Goal: Book appointment/travel/reservation

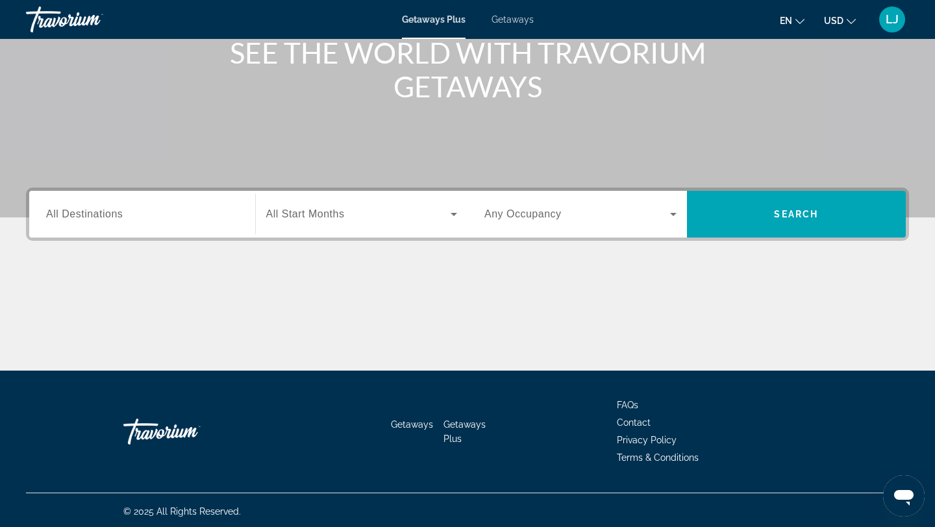
scroll to position [175, 0]
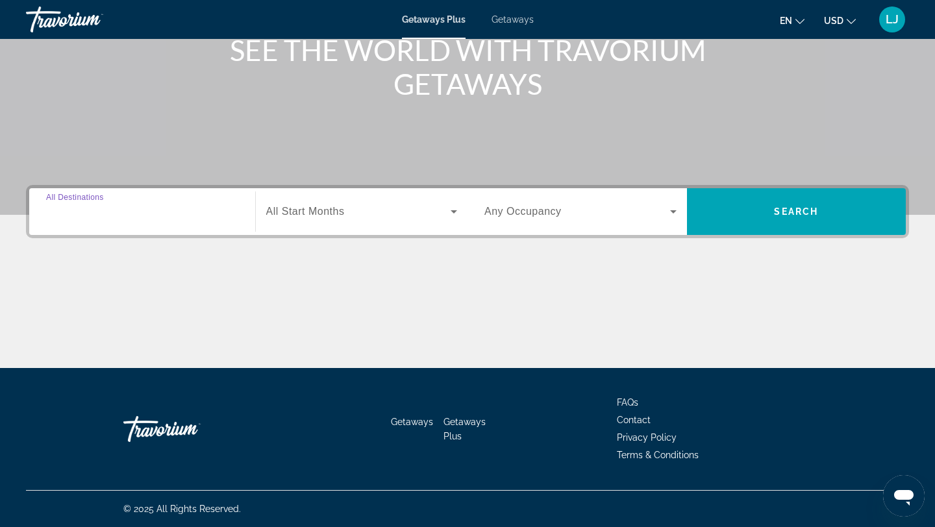
click at [138, 213] on input "Destination All Destinations" at bounding box center [142, 213] width 192 height 16
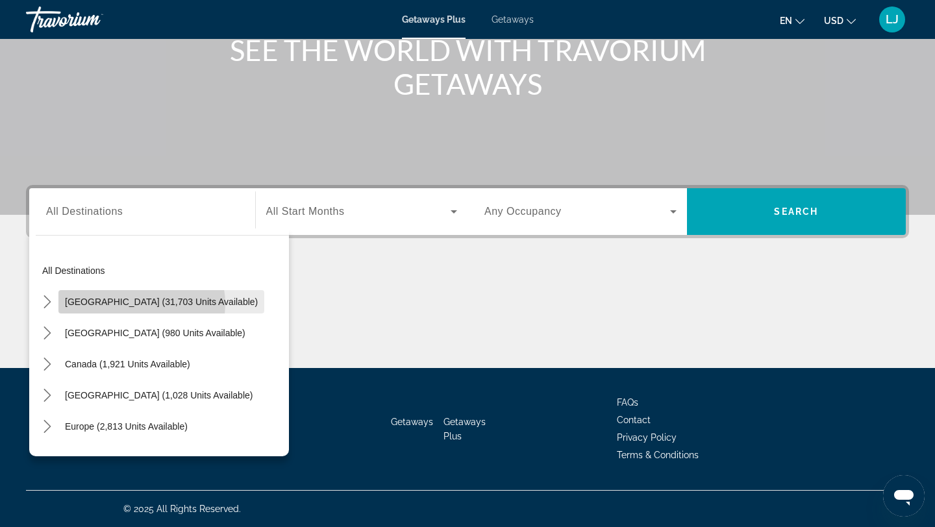
click at [140, 304] on span "[GEOGRAPHIC_DATA] (31,703 units available)" at bounding box center [161, 302] width 193 height 10
type input "**********"
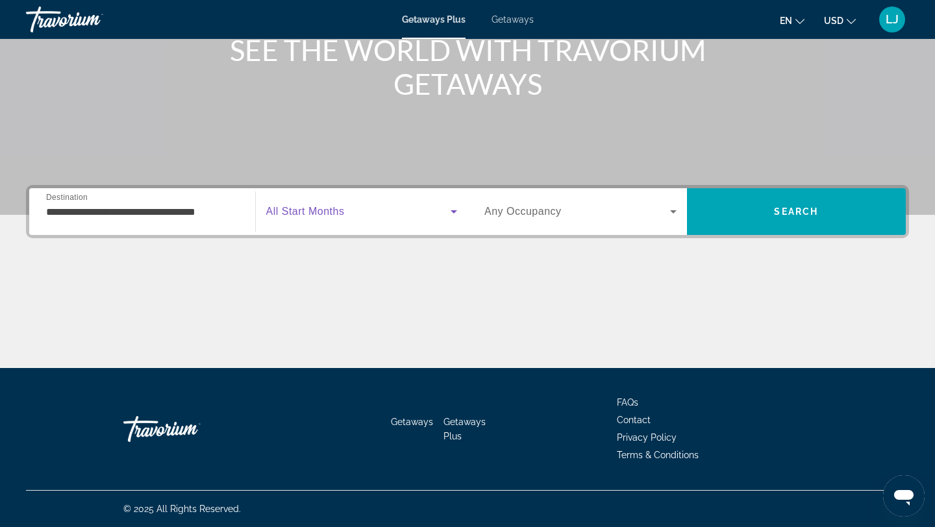
click at [322, 217] on span "Search widget" at bounding box center [358, 212] width 185 height 16
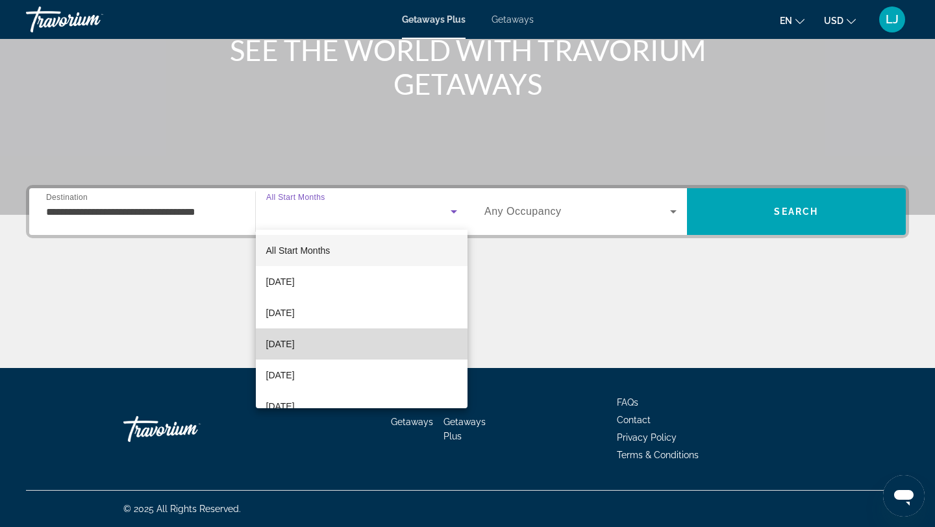
click at [295, 345] on span "[DATE]" at bounding box center [280, 344] width 29 height 16
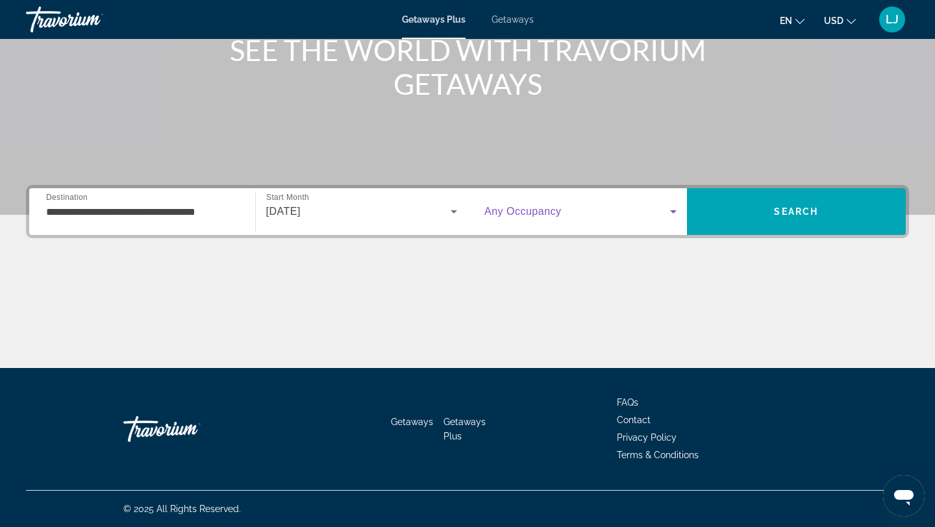
click at [598, 212] on span "Search widget" at bounding box center [577, 212] width 186 height 16
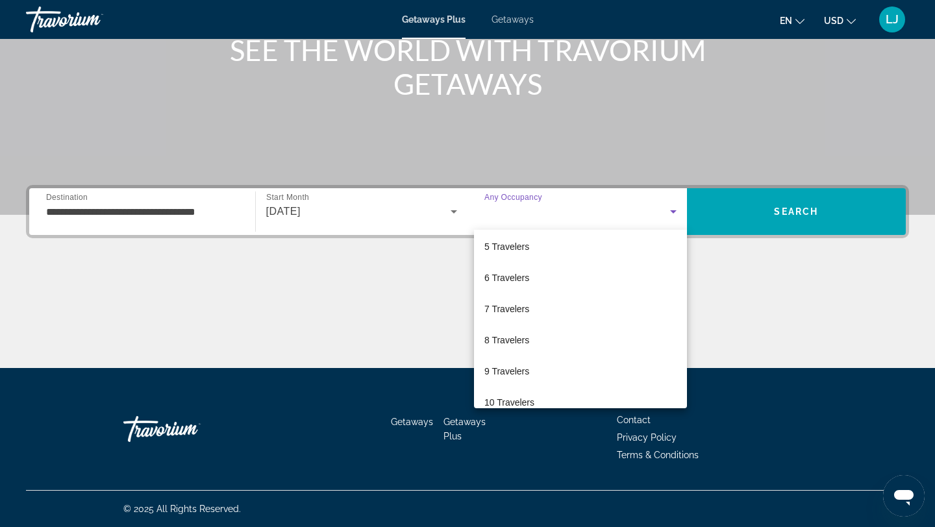
scroll to position [143, 0]
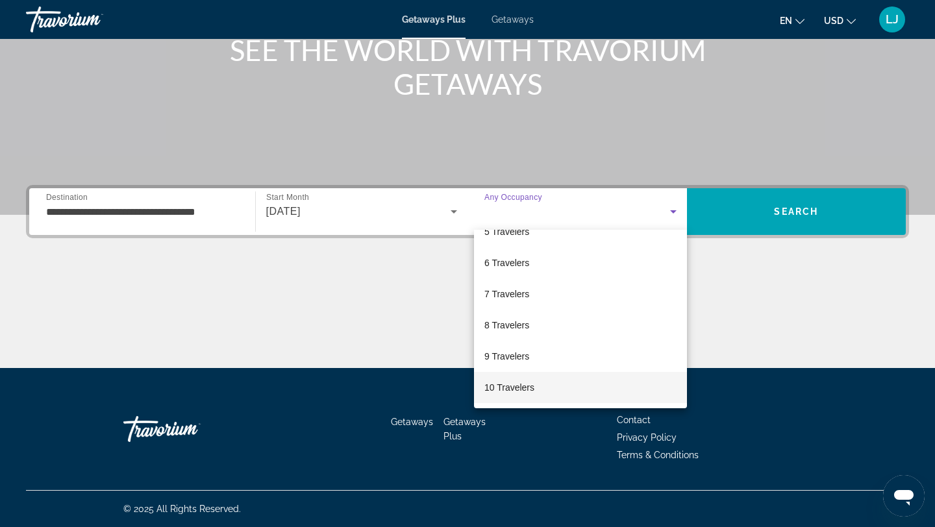
click at [538, 391] on mat-option "10 Travelers" at bounding box center [580, 387] width 213 height 31
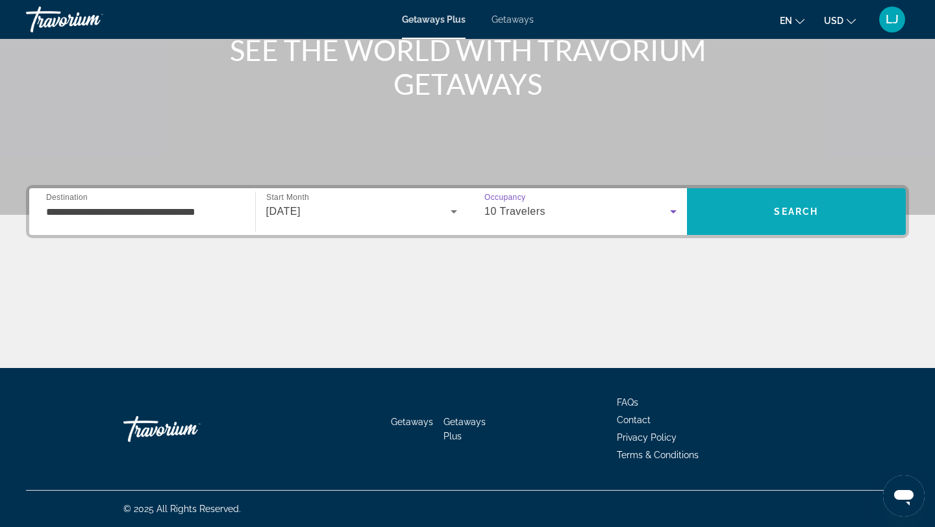
click at [760, 208] on span "Search" at bounding box center [796, 211] width 219 height 31
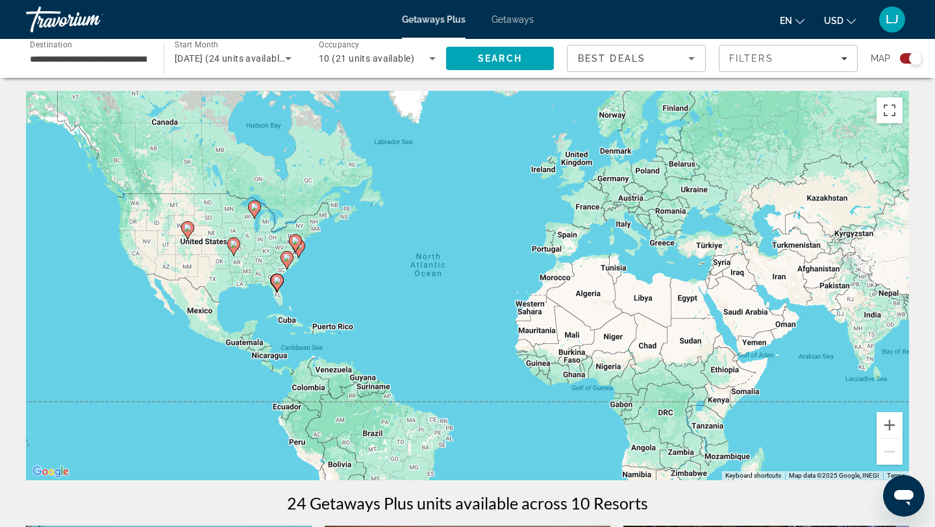
click at [434, 56] on icon "Search widget" at bounding box center [433, 59] width 16 height 16
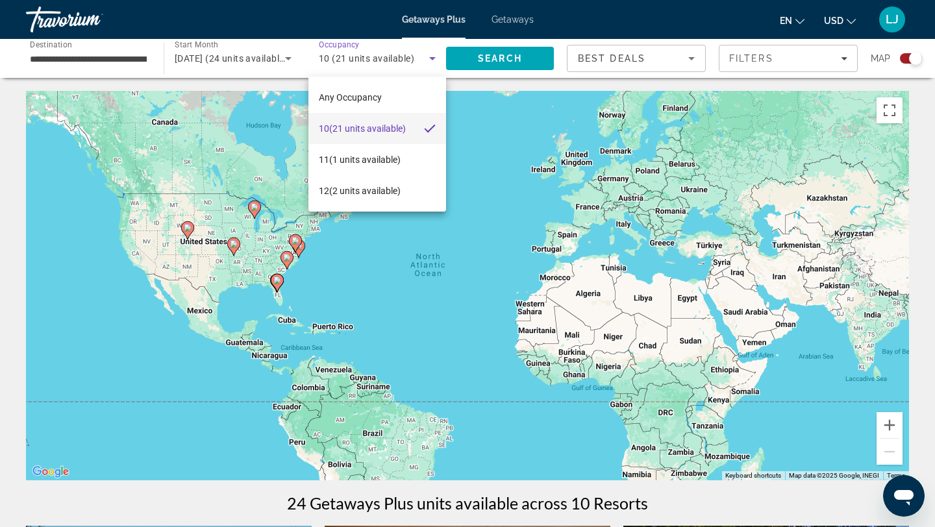
click at [434, 56] on div at bounding box center [467, 263] width 935 height 527
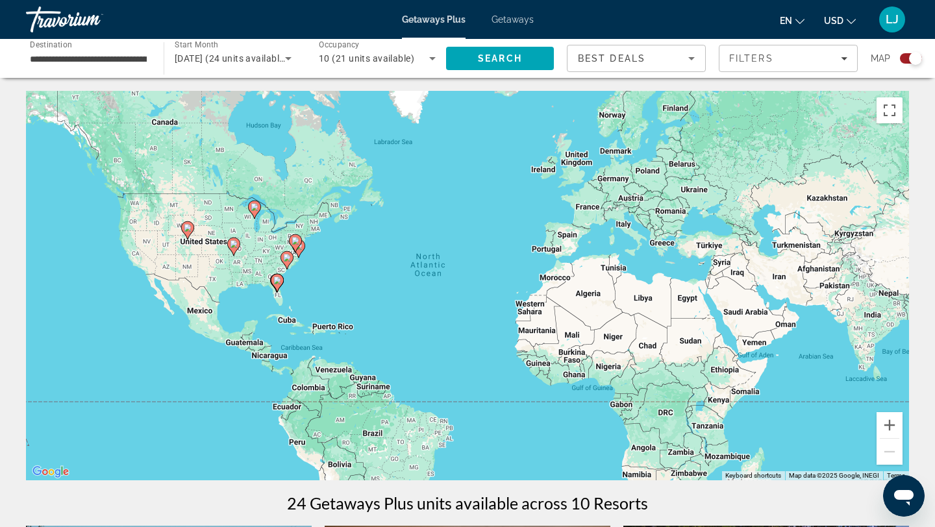
click at [140, 60] on input "**********" at bounding box center [88, 59] width 117 height 16
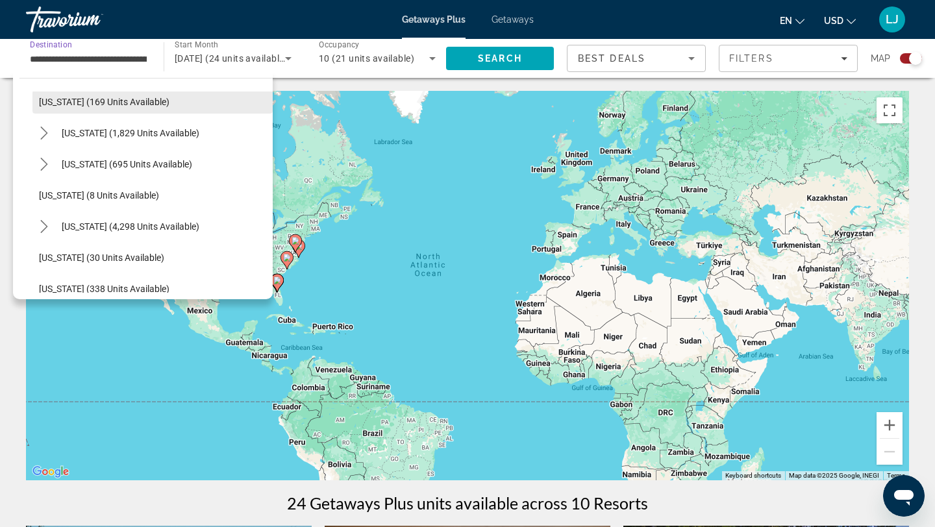
scroll to position [106, 0]
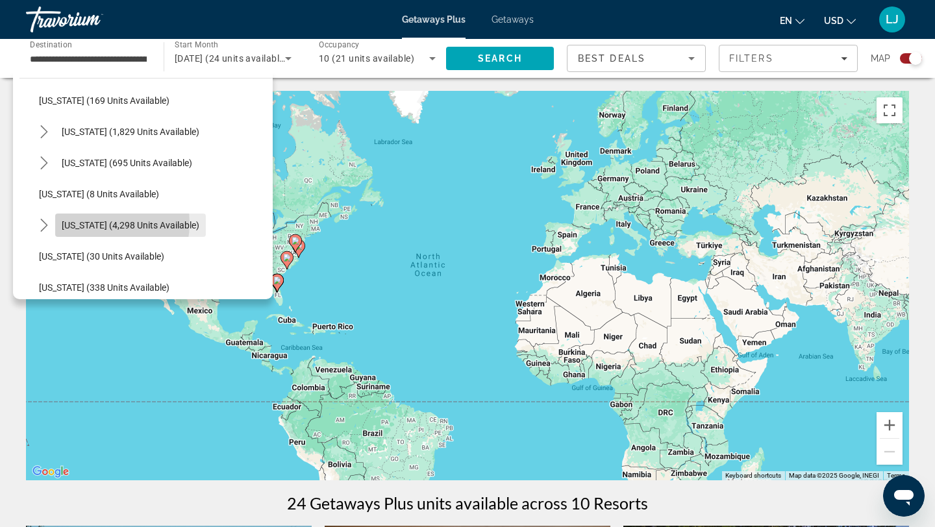
click at [96, 223] on span "[US_STATE] (4,298 units available)" at bounding box center [131, 225] width 138 height 10
type input "**********"
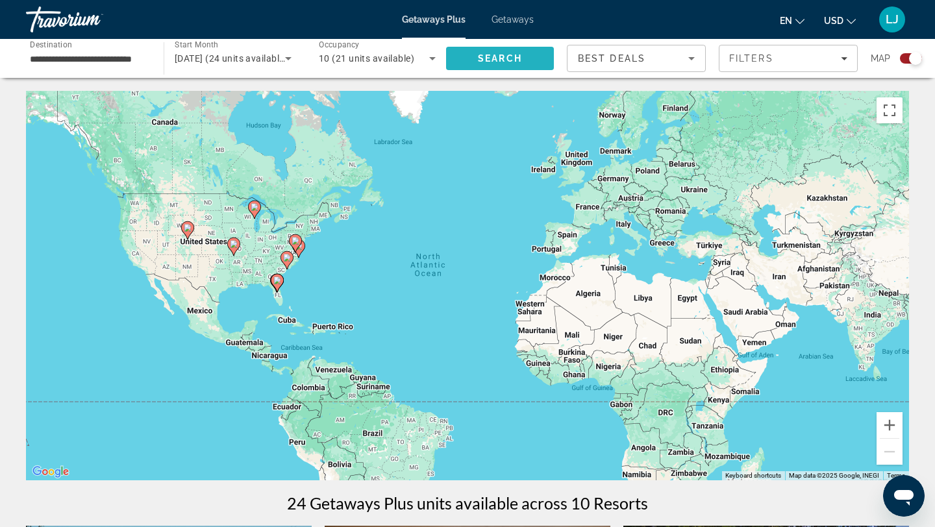
click at [509, 60] on span "Search" at bounding box center [500, 58] width 44 height 10
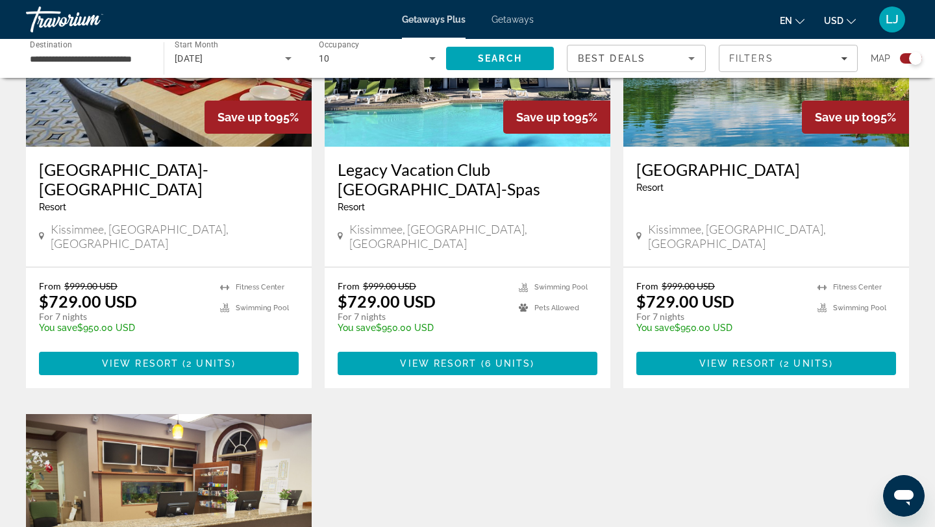
scroll to position [591, 0]
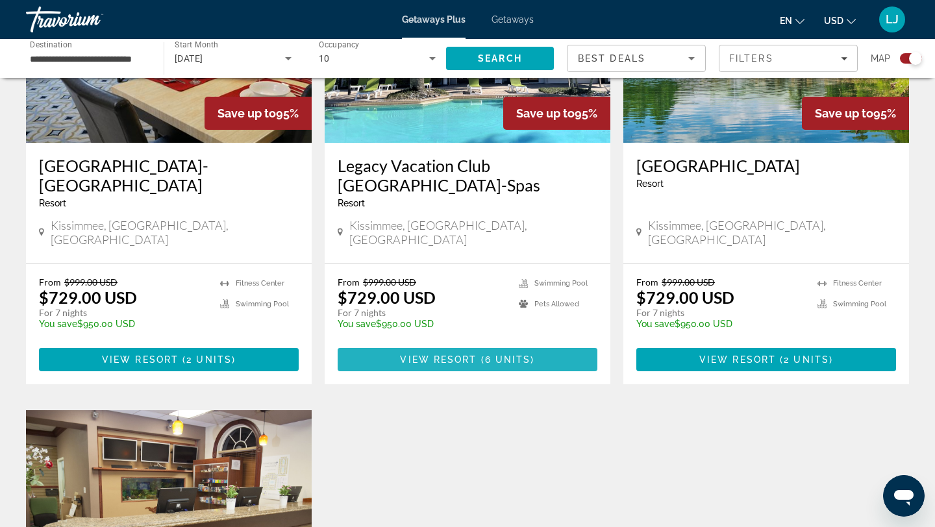
click at [469, 354] on span "View Resort" at bounding box center [438, 359] width 77 height 10
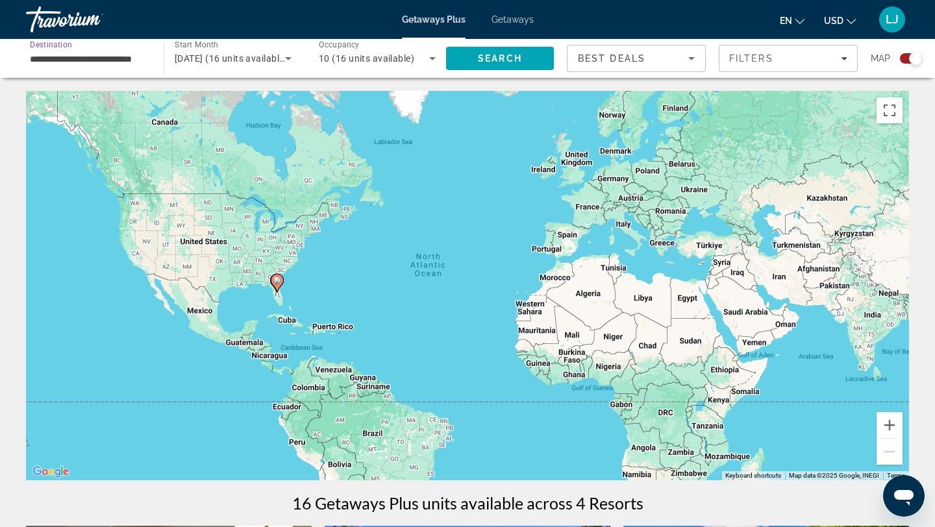
click at [119, 65] on input "**********" at bounding box center [88, 59] width 117 height 16
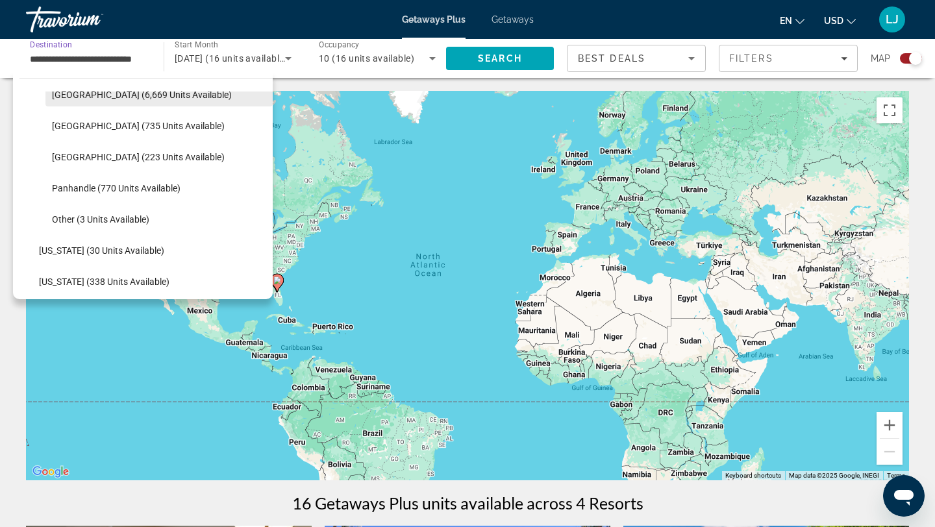
scroll to position [277, 0]
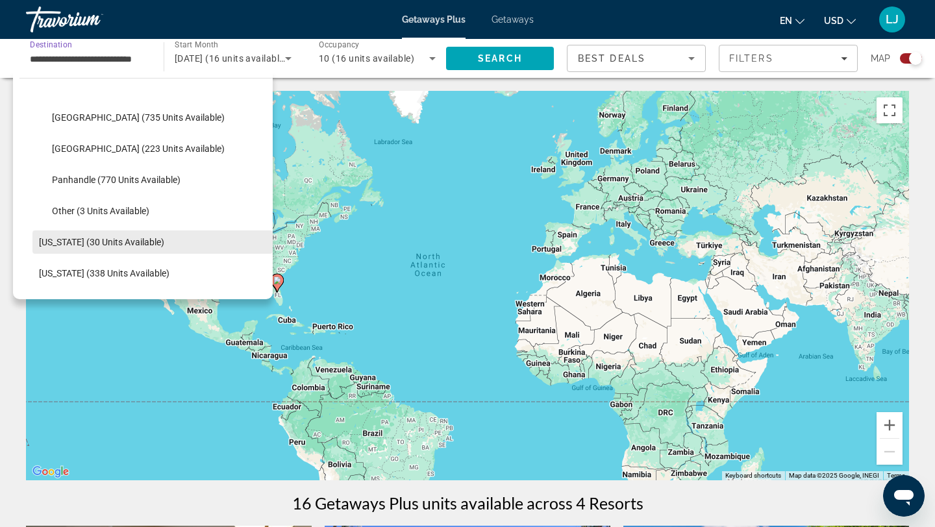
click at [97, 246] on span "[US_STATE] (30 units available)" at bounding box center [101, 242] width 125 height 10
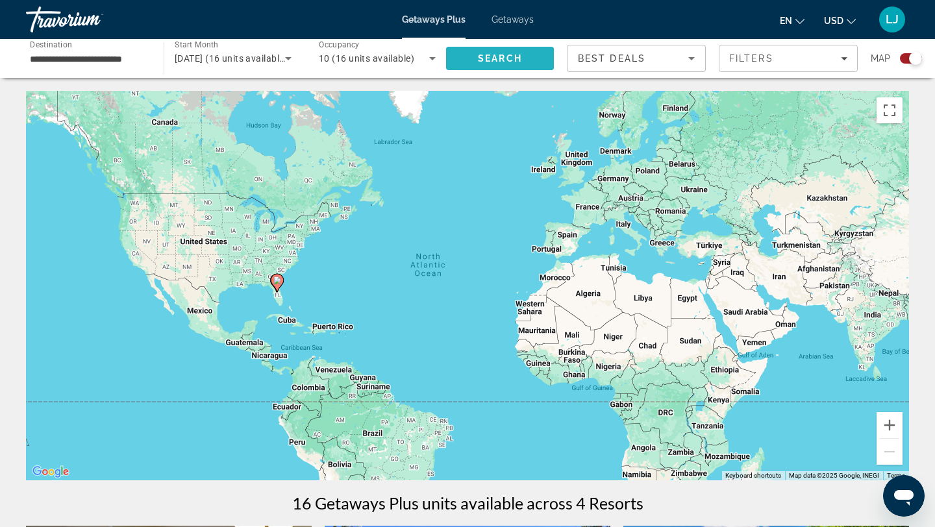
click at [464, 57] on span "Search" at bounding box center [500, 58] width 108 height 31
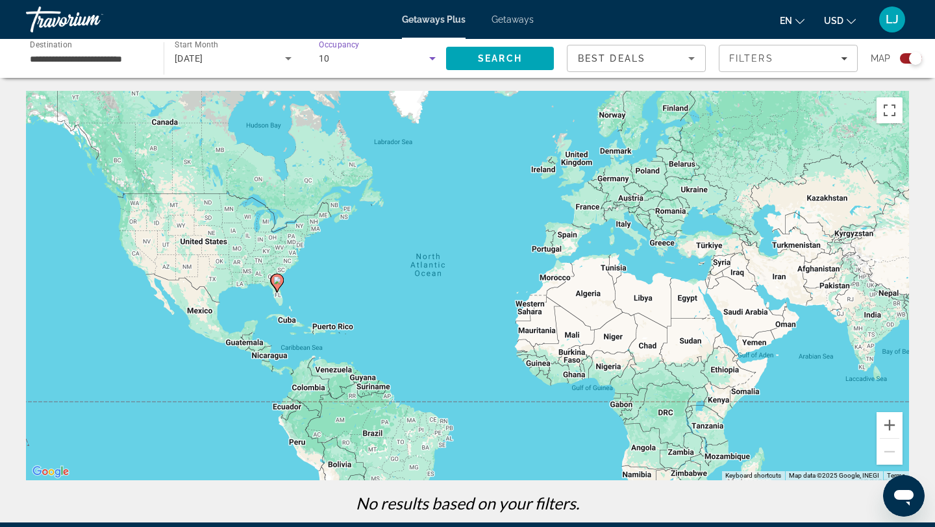
click at [432, 58] on icon "Search widget" at bounding box center [432, 58] width 6 height 3
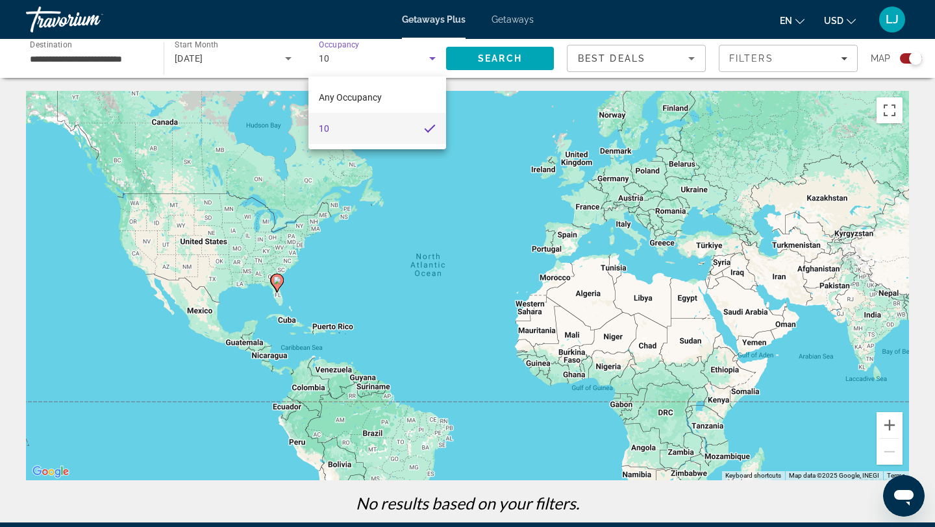
click at [391, 127] on mat-option "10" at bounding box center [377, 128] width 138 height 31
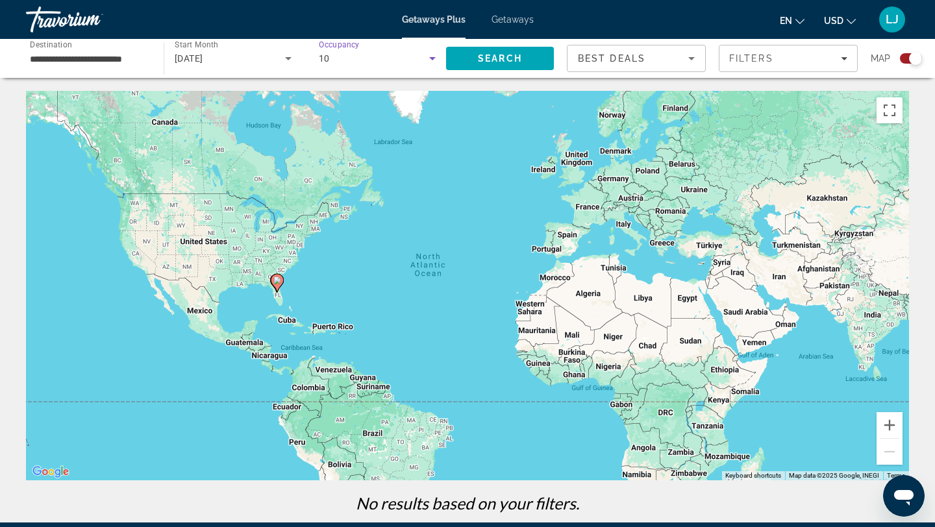
click at [389, 56] on div "10" at bounding box center [374, 59] width 110 height 16
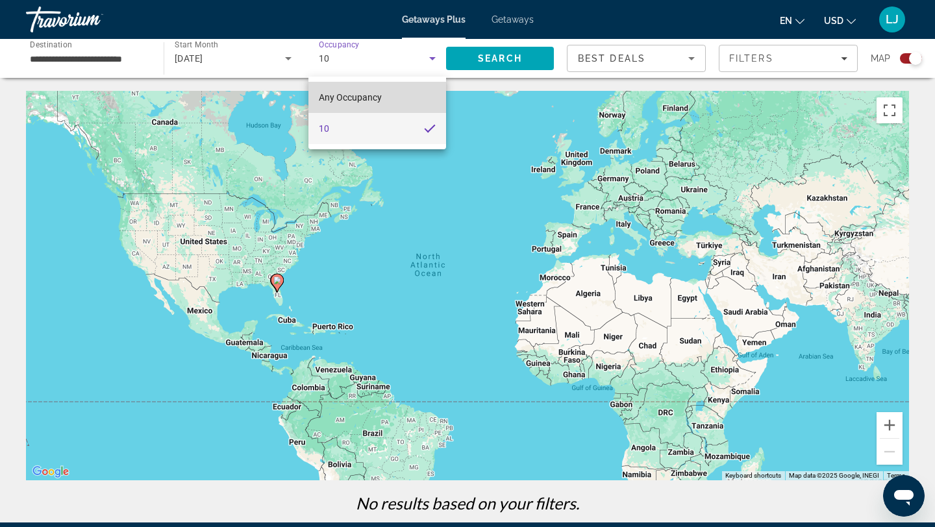
click at [362, 95] on span "Any Occupancy" at bounding box center [350, 97] width 63 height 10
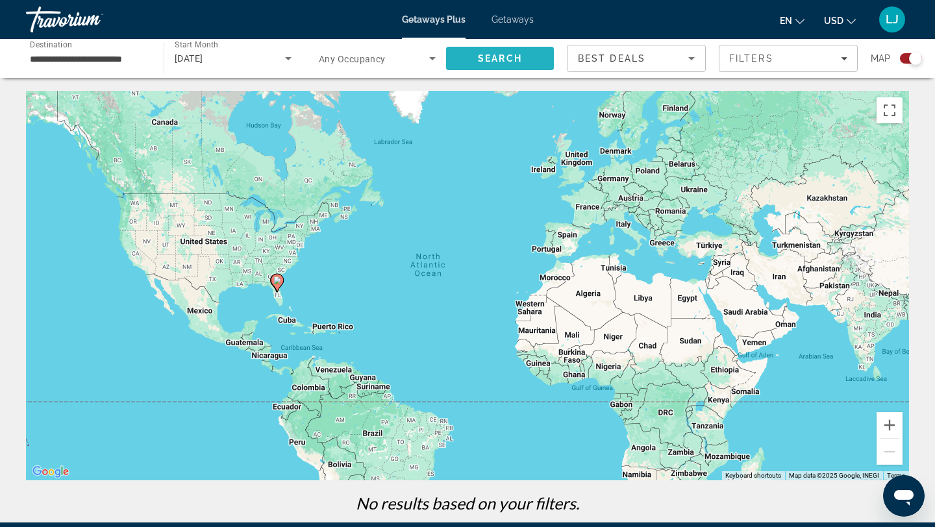
click at [527, 60] on span "Search" at bounding box center [500, 58] width 108 height 31
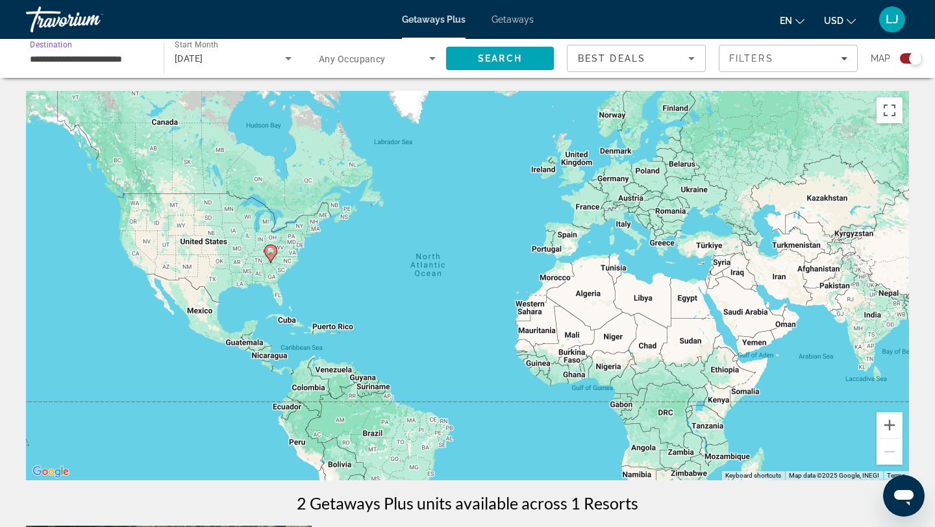
click at [131, 60] on input "**********" at bounding box center [88, 59] width 117 height 16
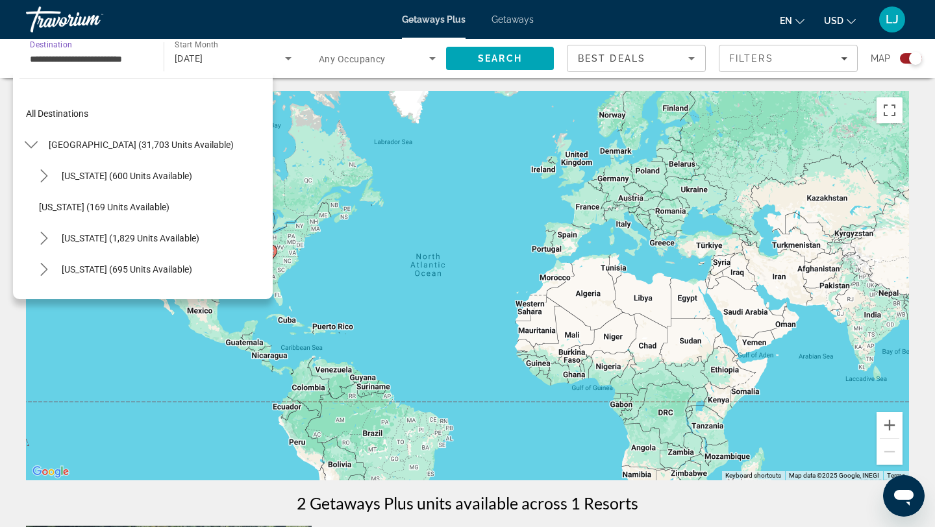
scroll to position [171, 0]
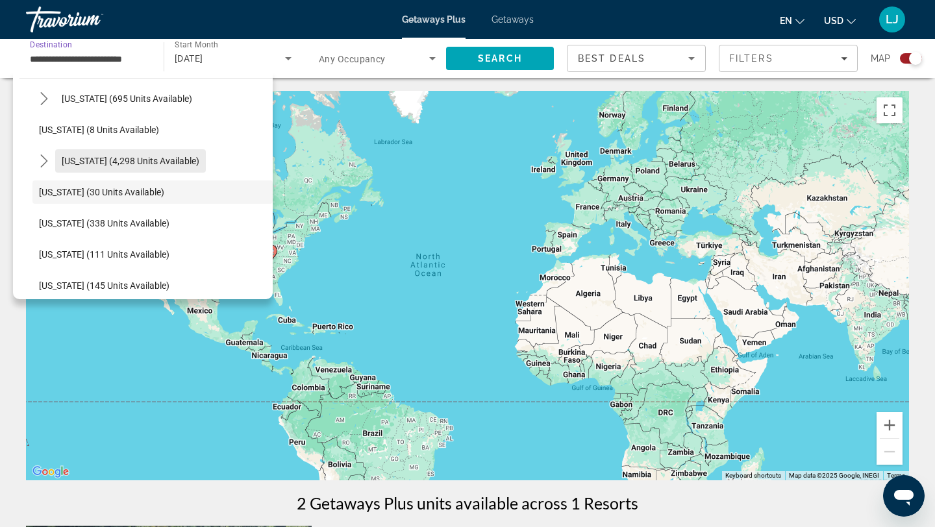
click at [113, 162] on span "[US_STATE] (4,298 units available)" at bounding box center [131, 161] width 138 height 10
type input "**********"
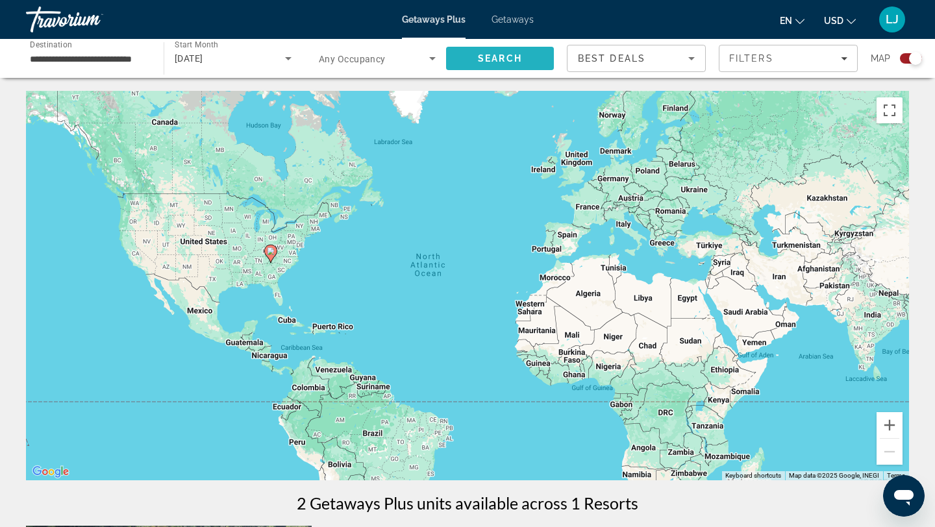
click at [477, 62] on span "Search" at bounding box center [500, 58] width 108 height 31
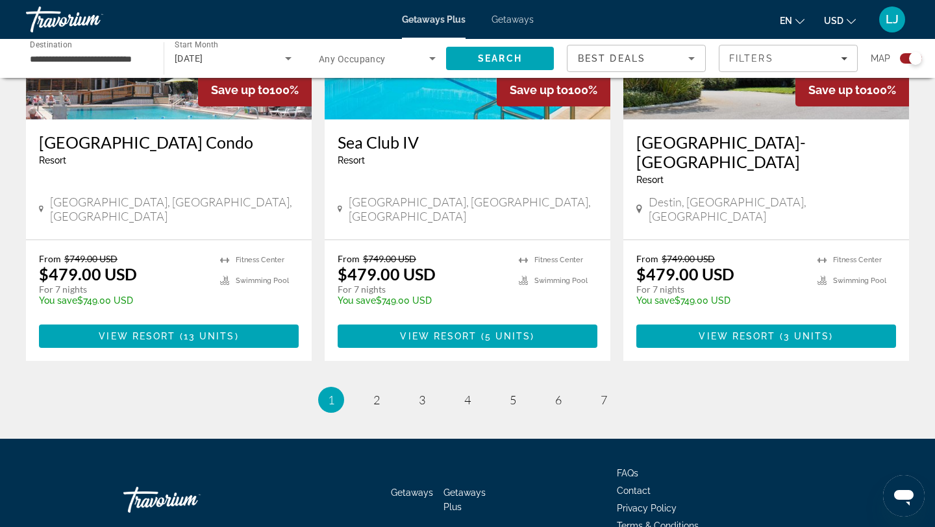
scroll to position [1991, 0]
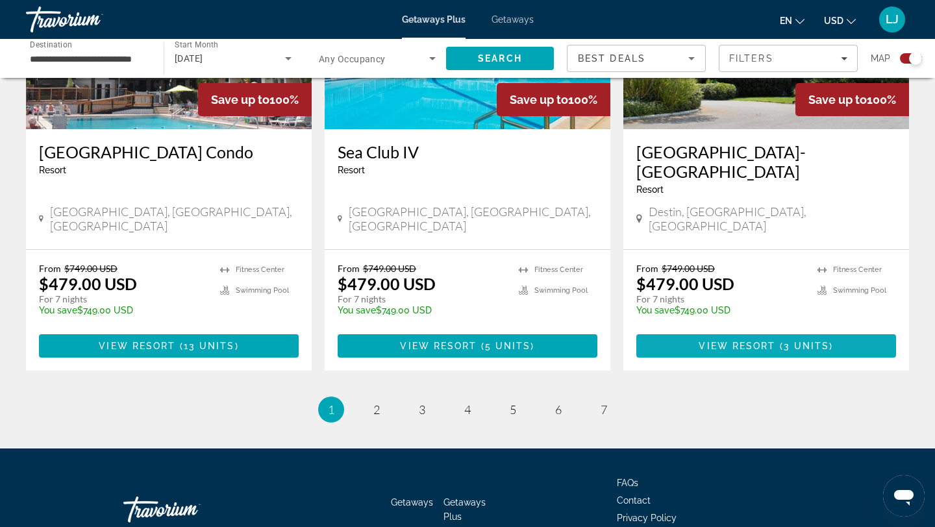
click at [744, 341] on span "View Resort" at bounding box center [737, 346] width 77 height 10
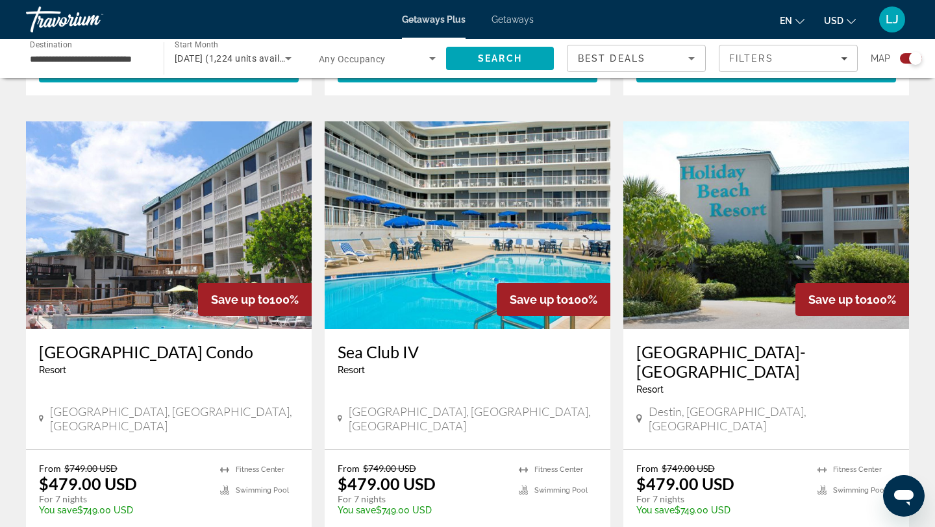
scroll to position [2015, 0]
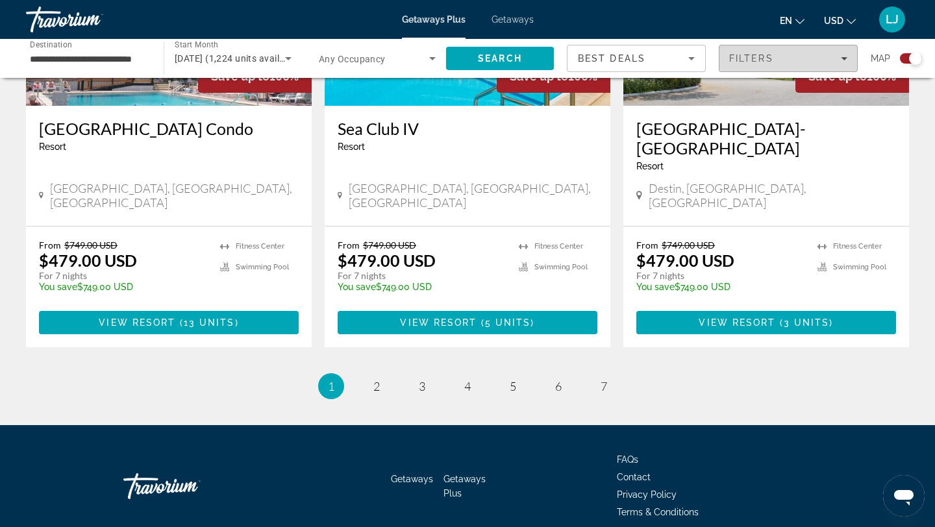
click at [757, 61] on span "Filters" at bounding box center [751, 58] width 44 height 10
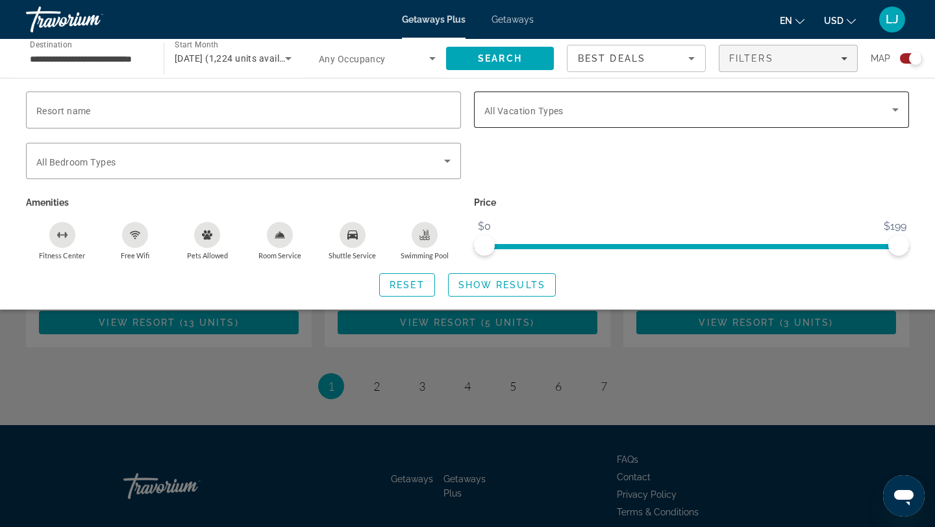
click at [757, 111] on span "Search widget" at bounding box center [688, 110] width 408 height 16
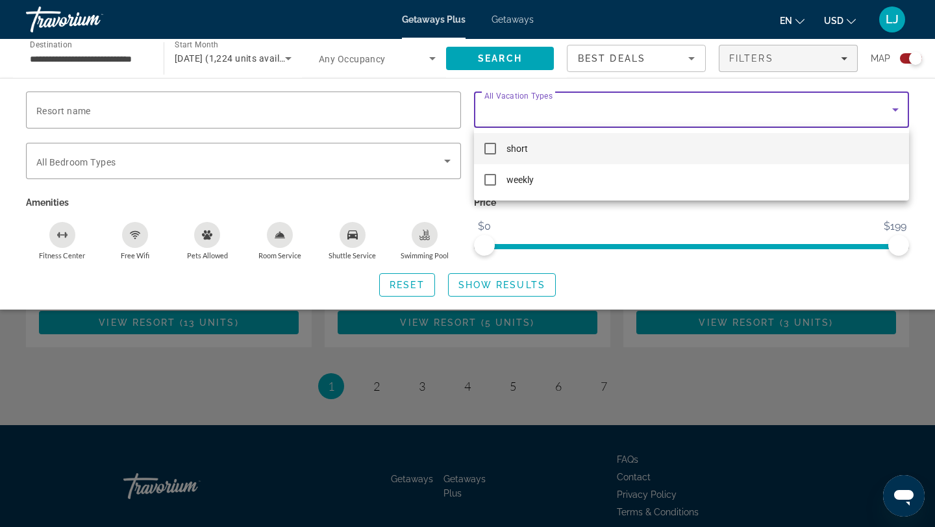
click at [757, 111] on div at bounding box center [467, 263] width 935 height 527
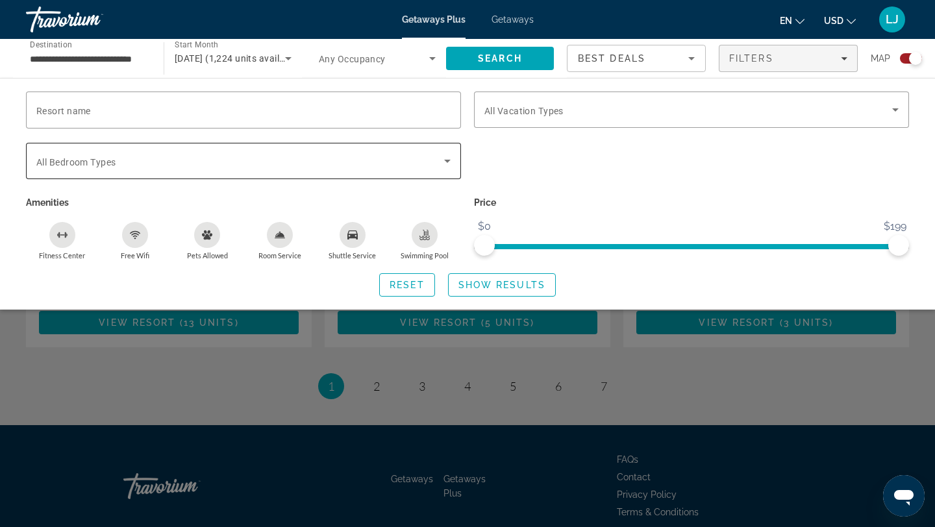
click at [445, 162] on icon "Search widget" at bounding box center [448, 161] width 16 height 16
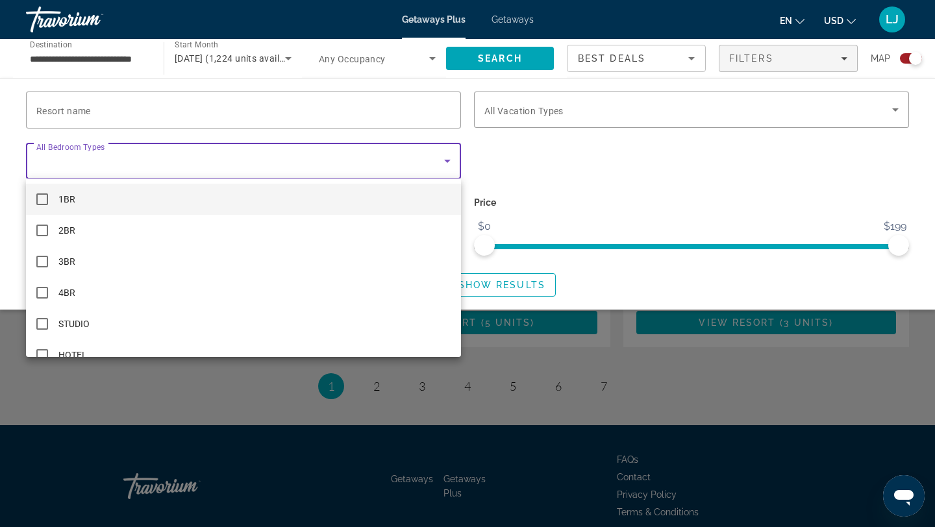
click at [445, 162] on div at bounding box center [467, 263] width 935 height 527
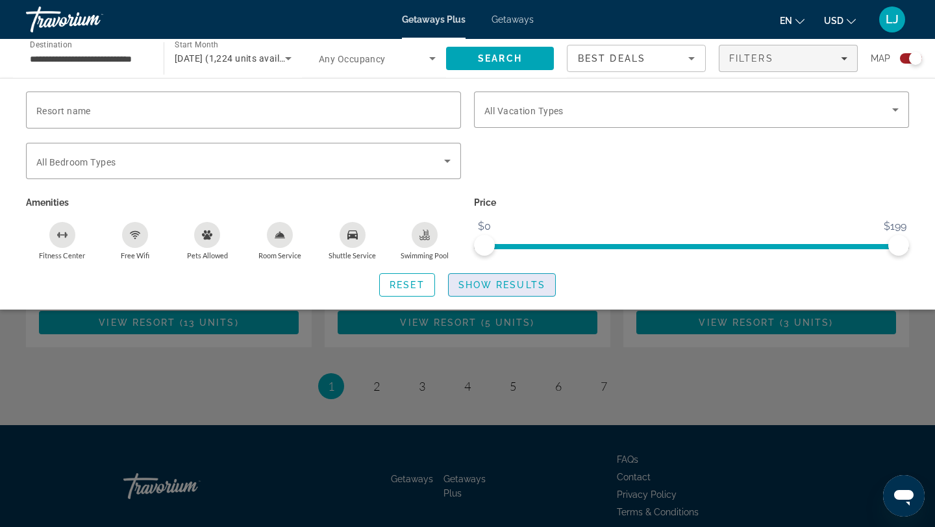
click at [486, 286] on span "Show Results" at bounding box center [501, 285] width 87 height 10
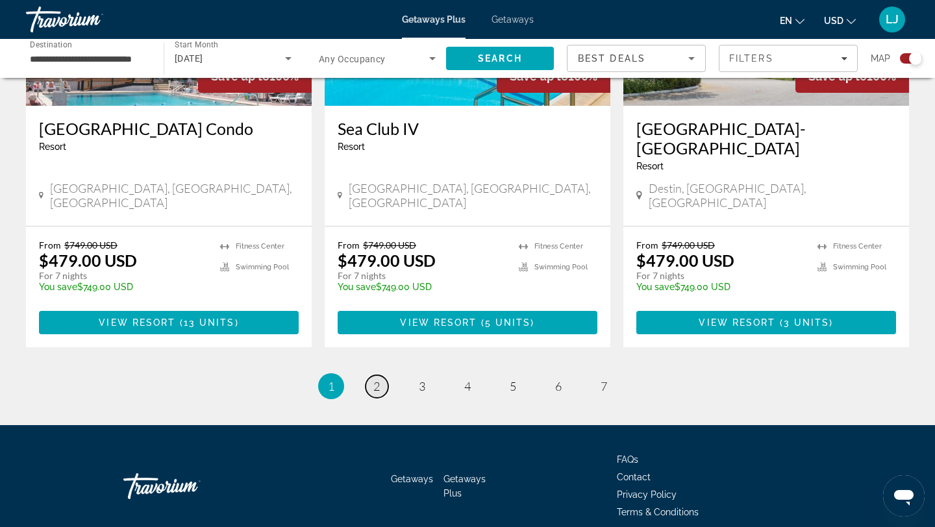
click at [380, 375] on link "page 2" at bounding box center [377, 386] width 23 height 23
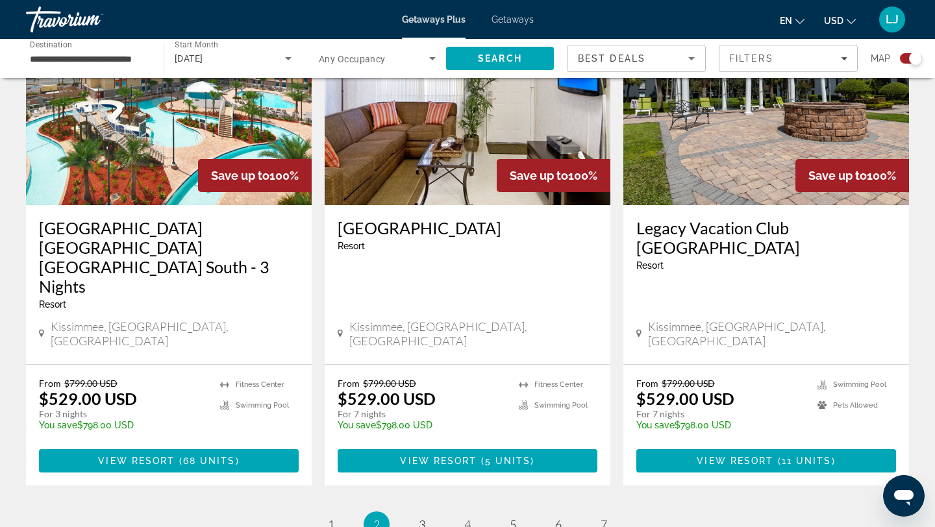
scroll to position [1939, 0]
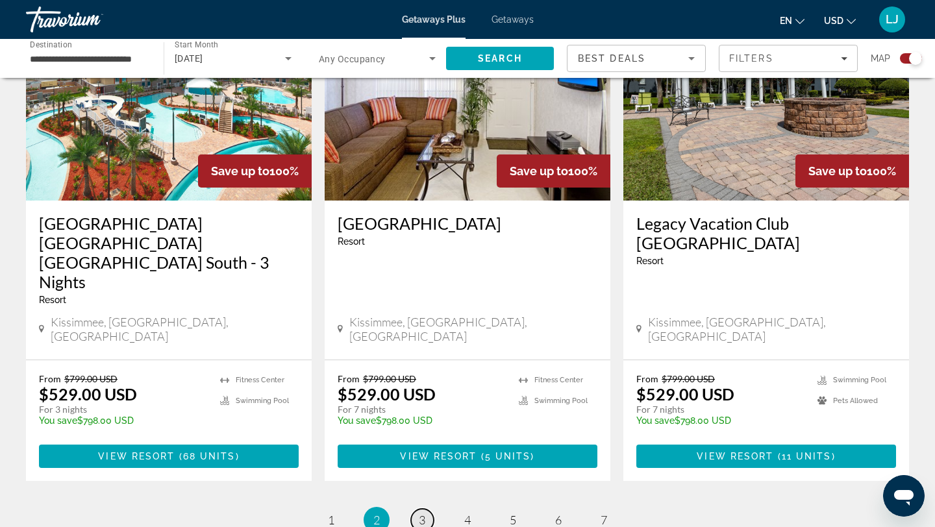
click at [425, 513] on span "3" at bounding box center [422, 520] width 6 height 14
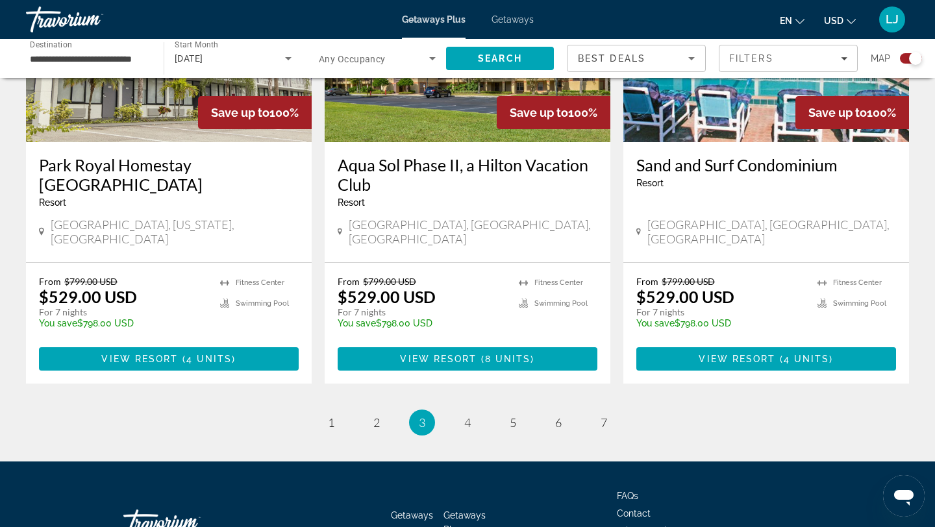
scroll to position [2055, 0]
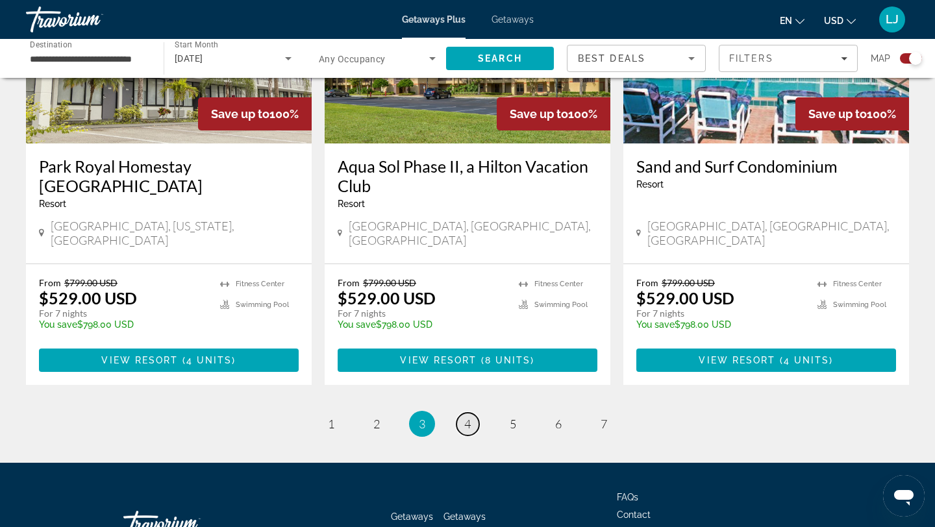
click at [469, 417] on span "4" at bounding box center [467, 424] width 6 height 14
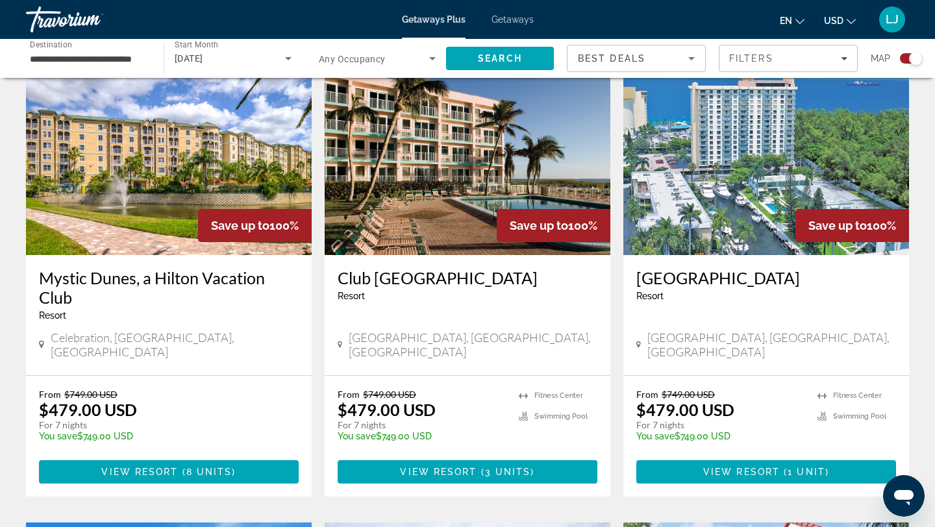
scroll to position [479, 0]
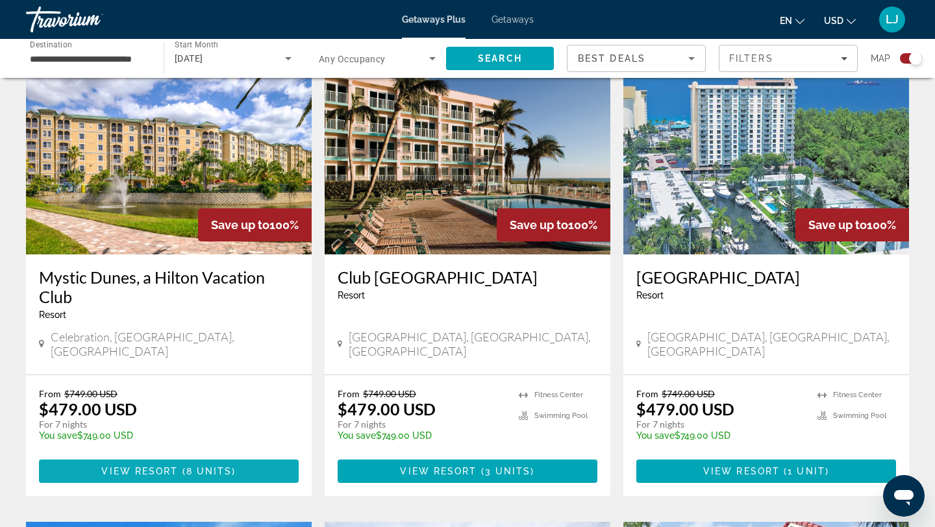
click at [105, 466] on span "View Resort" at bounding box center [139, 471] width 77 height 10
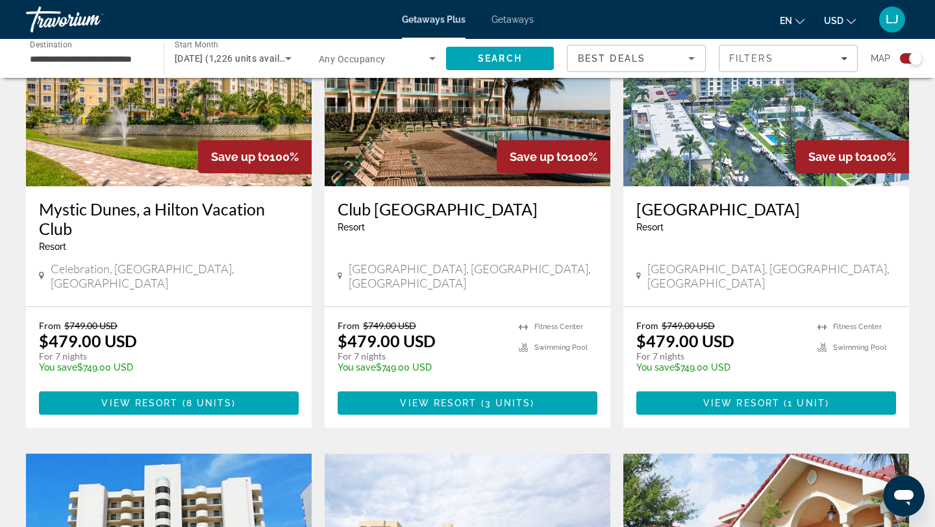
scroll to position [552, 0]
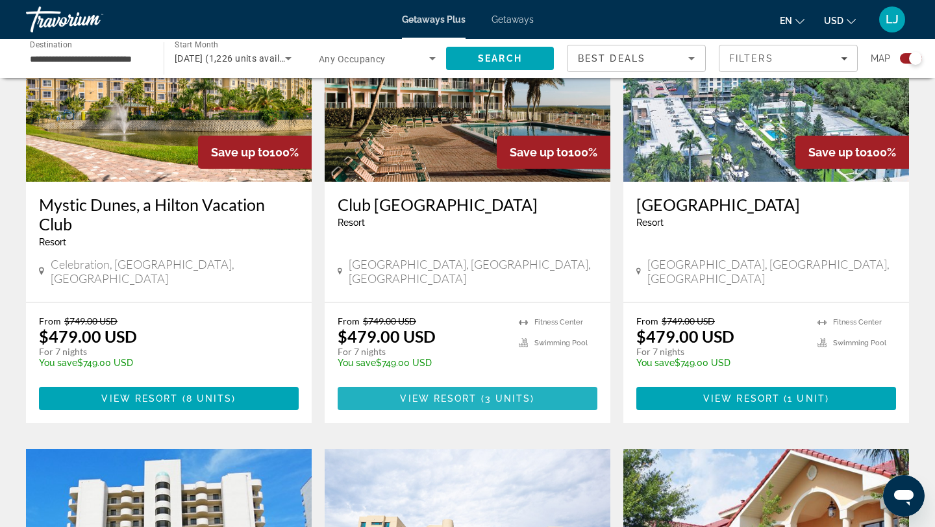
click at [443, 393] on span "View Resort" at bounding box center [438, 398] width 77 height 10
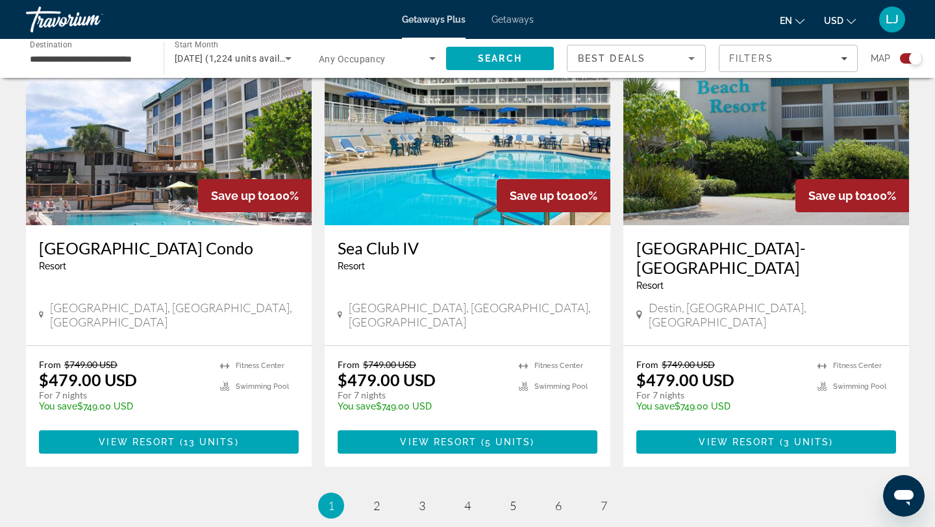
scroll to position [1898, 0]
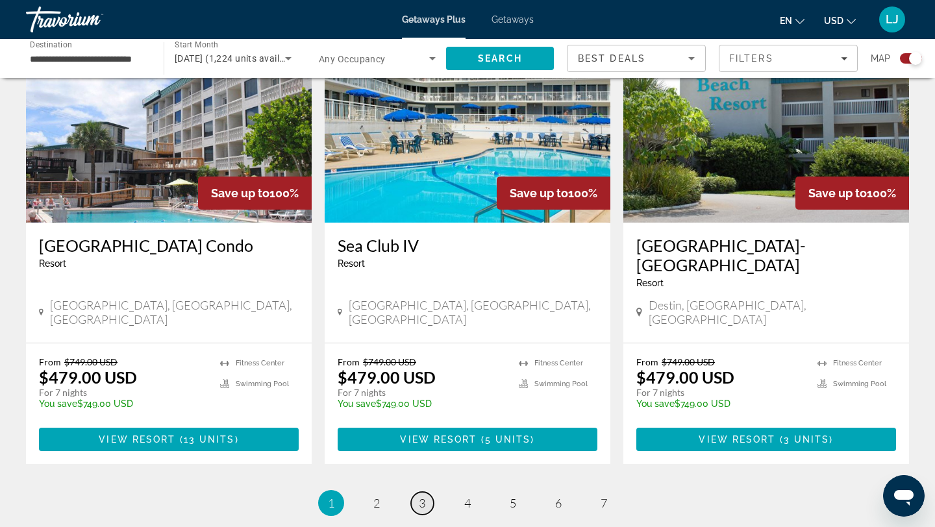
click at [425, 492] on link "page 3" at bounding box center [422, 503] width 23 height 23
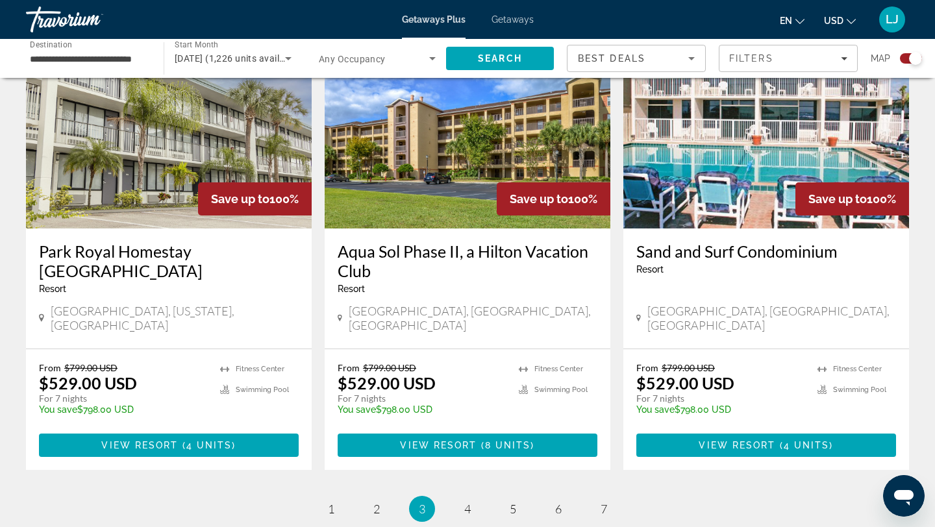
scroll to position [2073, 0]
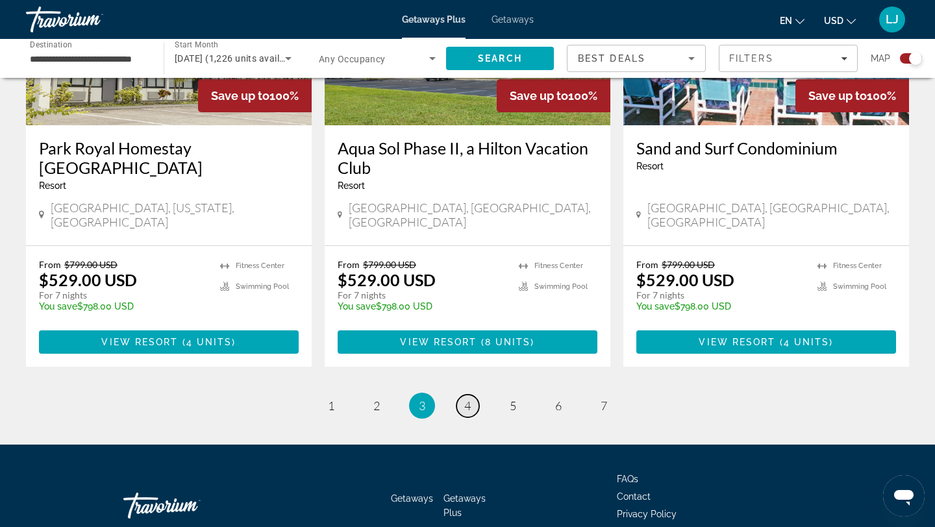
click at [467, 399] on span "4" at bounding box center [467, 406] width 6 height 14
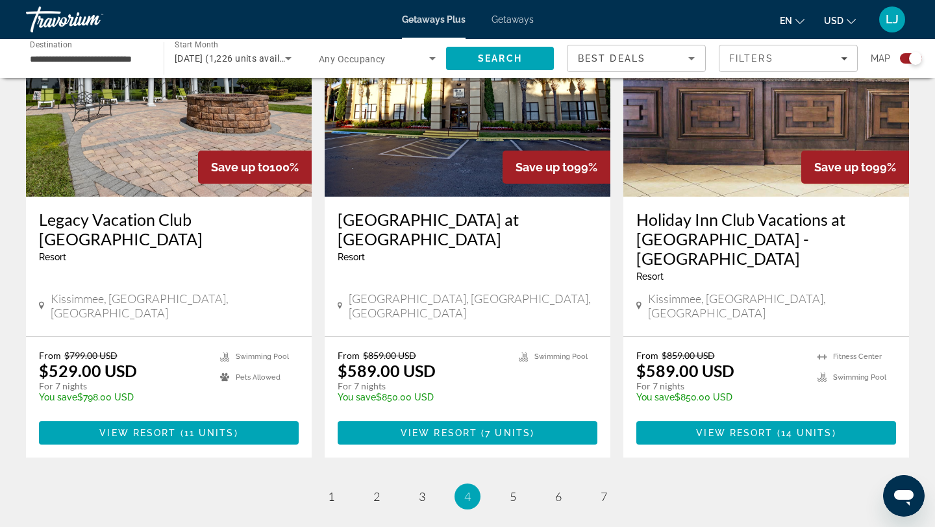
scroll to position [1945, 0]
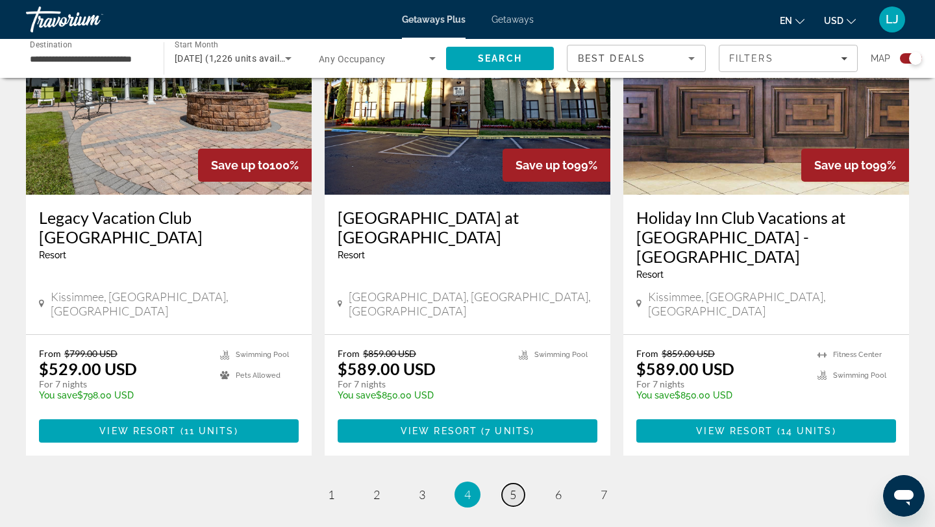
click at [510, 488] on span "5" at bounding box center [513, 495] width 6 height 14
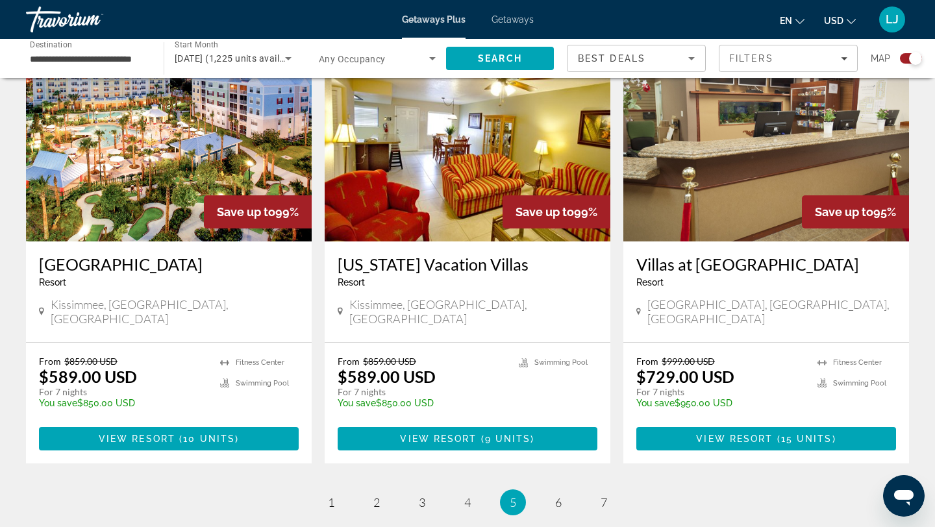
scroll to position [1957, 0]
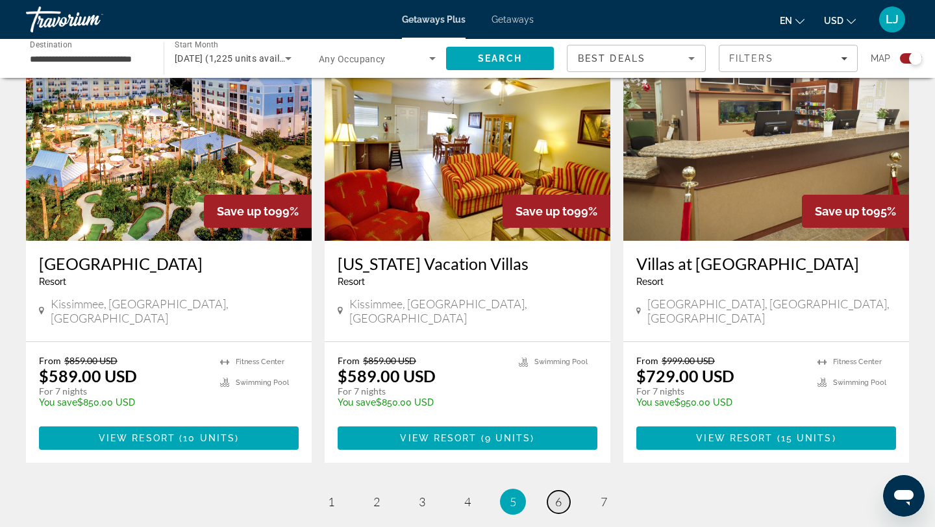
click at [563, 491] on link "page 6" at bounding box center [558, 502] width 23 height 23
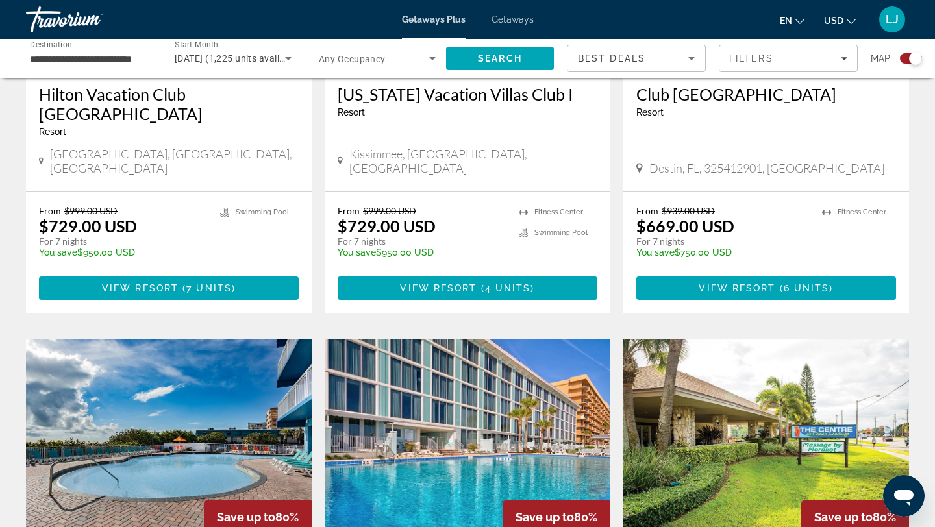
scroll to position [677, 0]
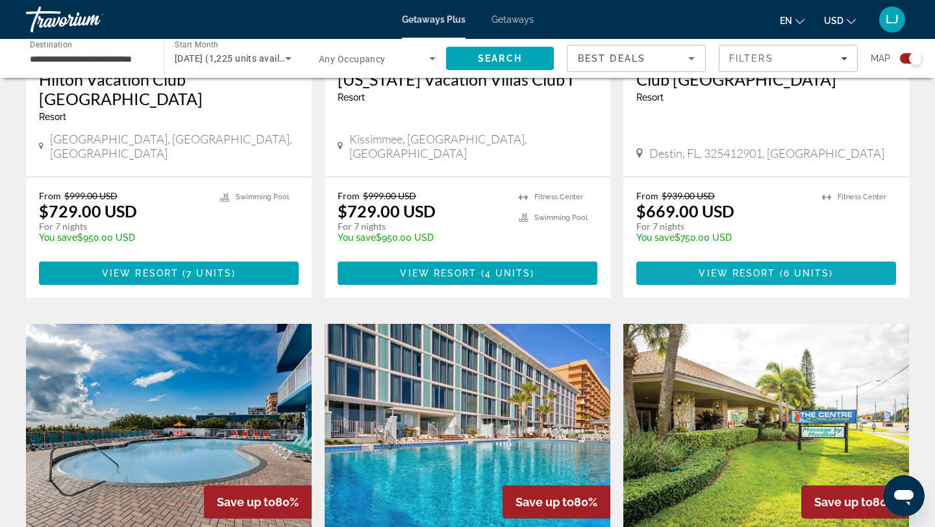
click at [686, 258] on span "Main content" at bounding box center [766, 273] width 260 height 31
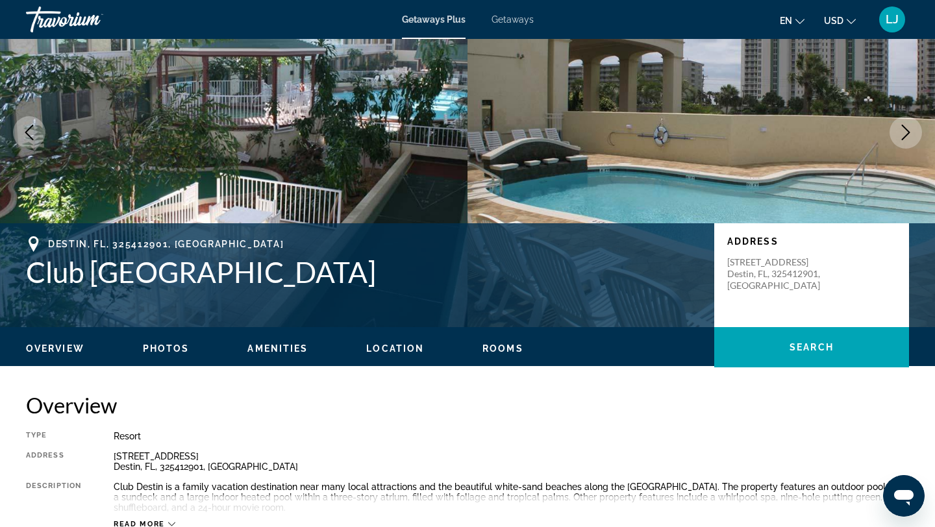
scroll to position [119, 0]
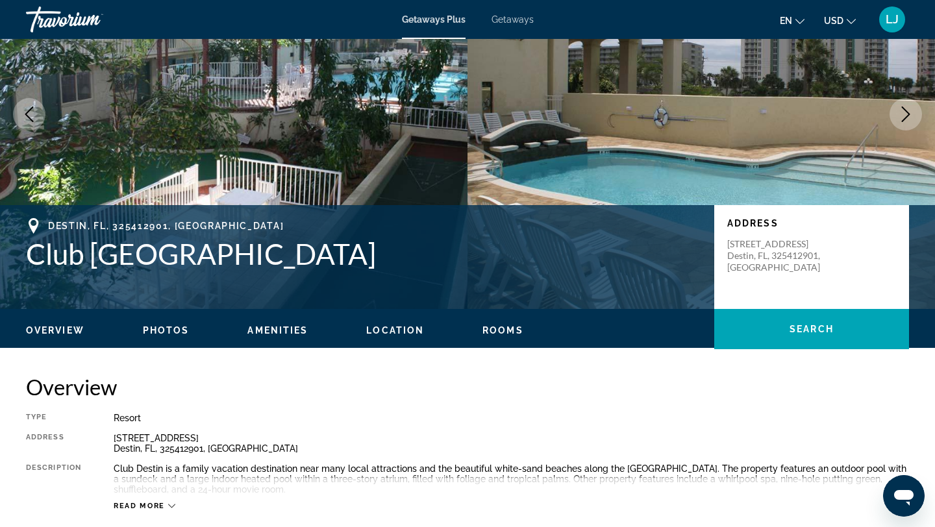
click at [908, 118] on icon "Next image" at bounding box center [906, 114] width 16 height 16
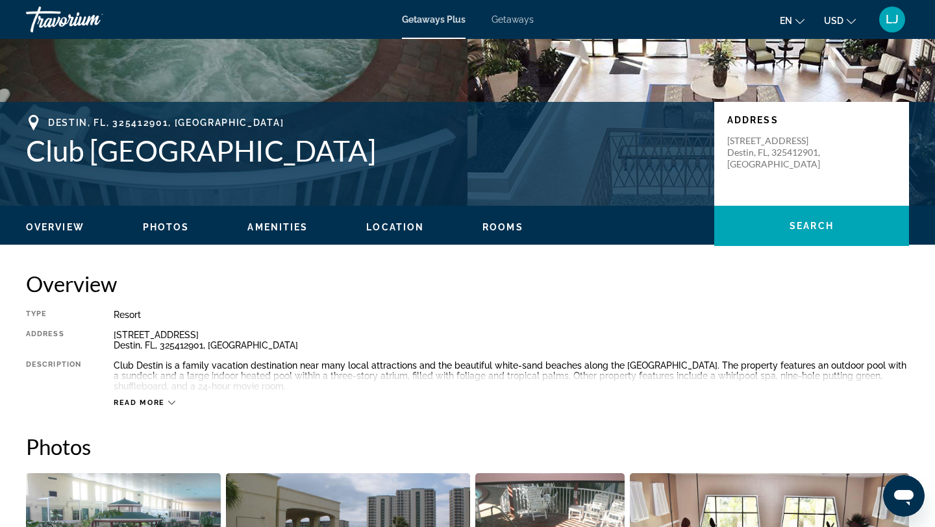
scroll to position [224, 0]
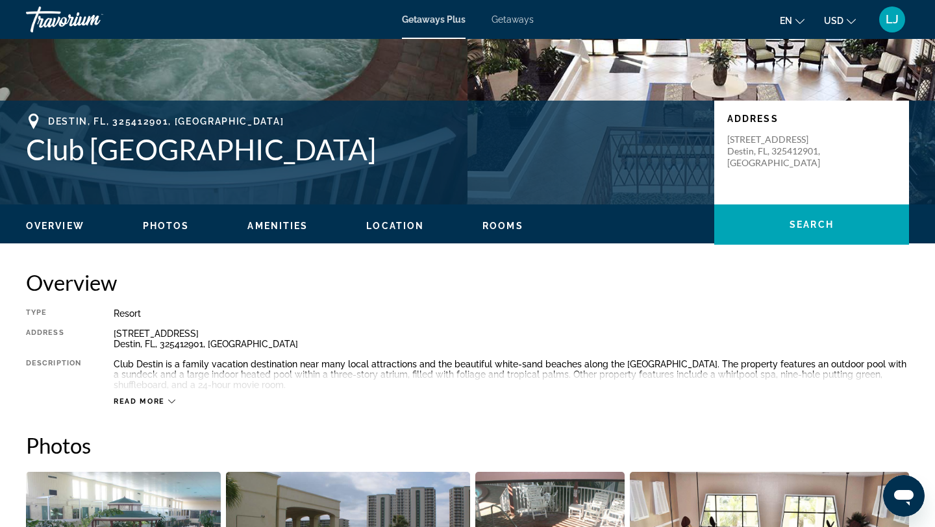
click at [170, 400] on icon "Main content" at bounding box center [171, 401] width 7 height 7
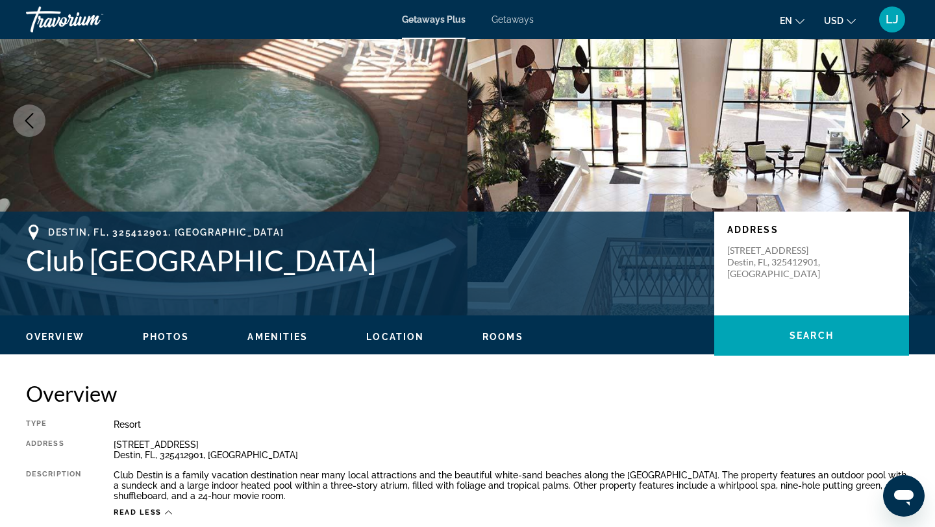
scroll to position [135, 0]
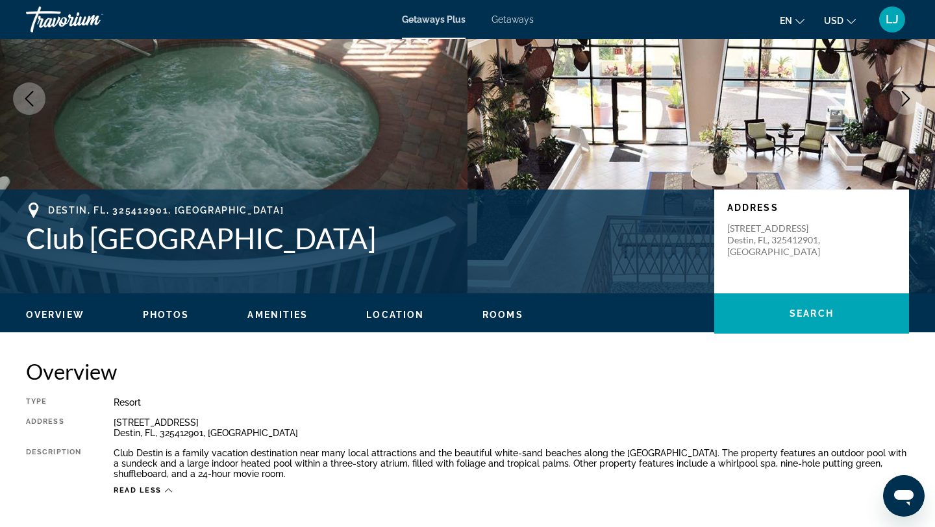
click at [902, 103] on icon "Next image" at bounding box center [906, 99] width 16 height 16
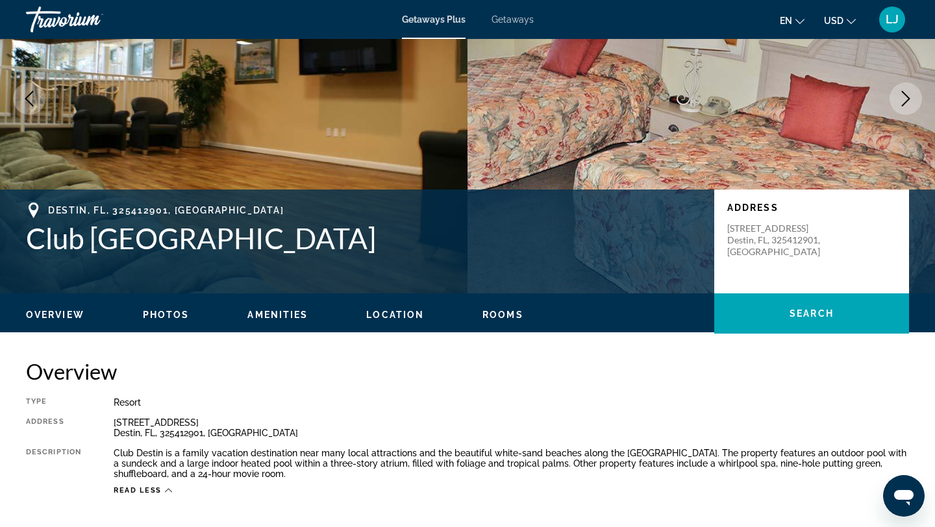
click at [902, 103] on icon "Next image" at bounding box center [906, 99] width 16 height 16
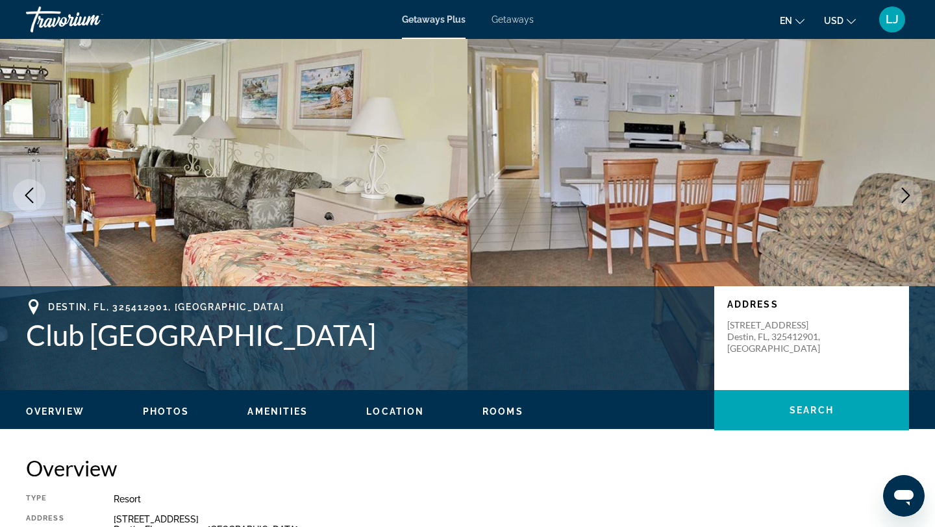
scroll to position [38, 0]
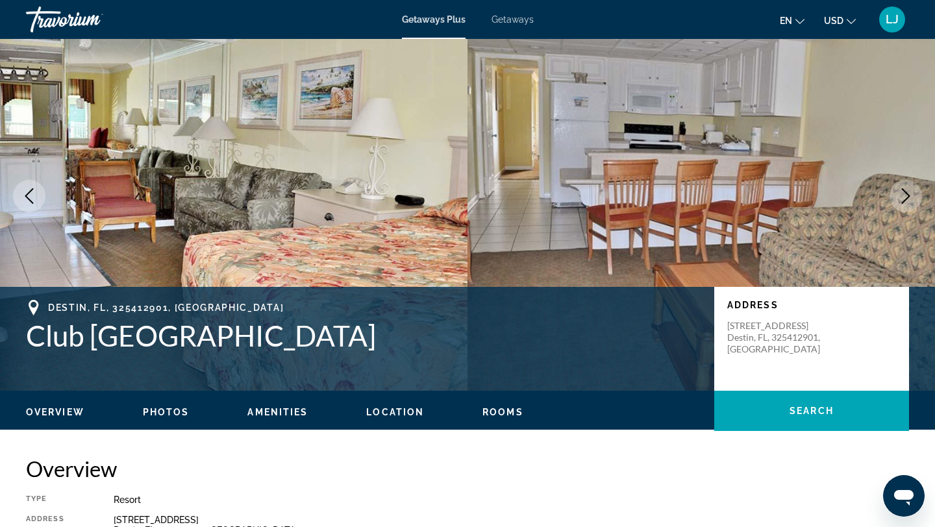
click at [907, 198] on icon "Next image" at bounding box center [906, 196] width 8 height 16
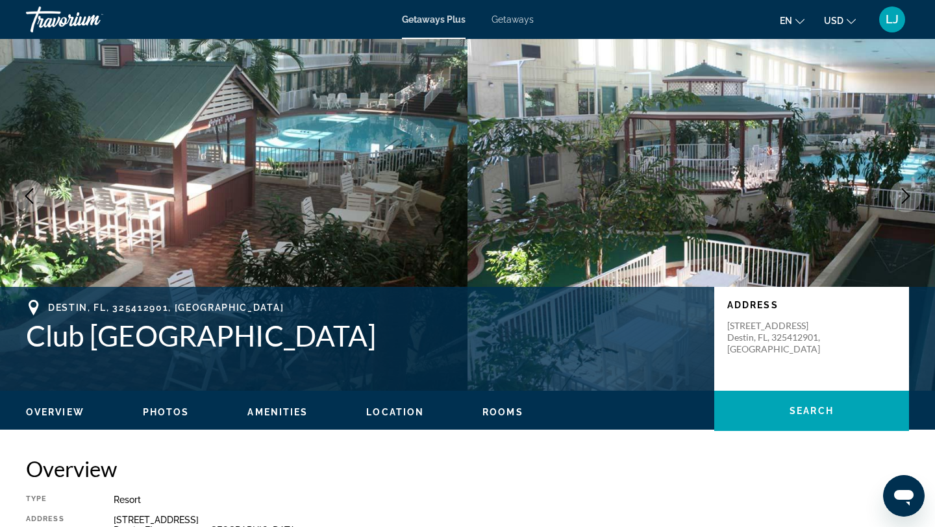
click at [907, 198] on icon "Next image" at bounding box center [906, 196] width 8 height 16
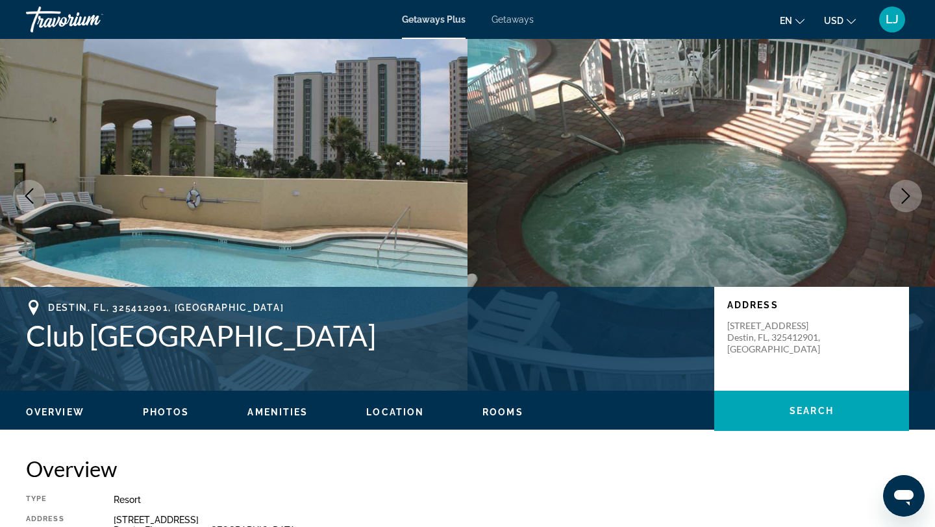
click at [907, 198] on icon "Next image" at bounding box center [906, 196] width 8 height 16
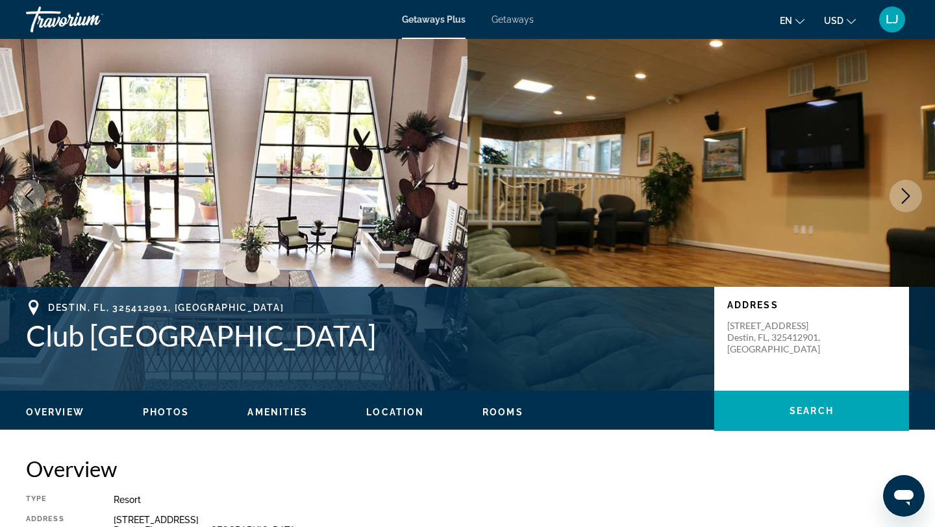
click at [907, 192] on icon "Next image" at bounding box center [906, 196] width 16 height 16
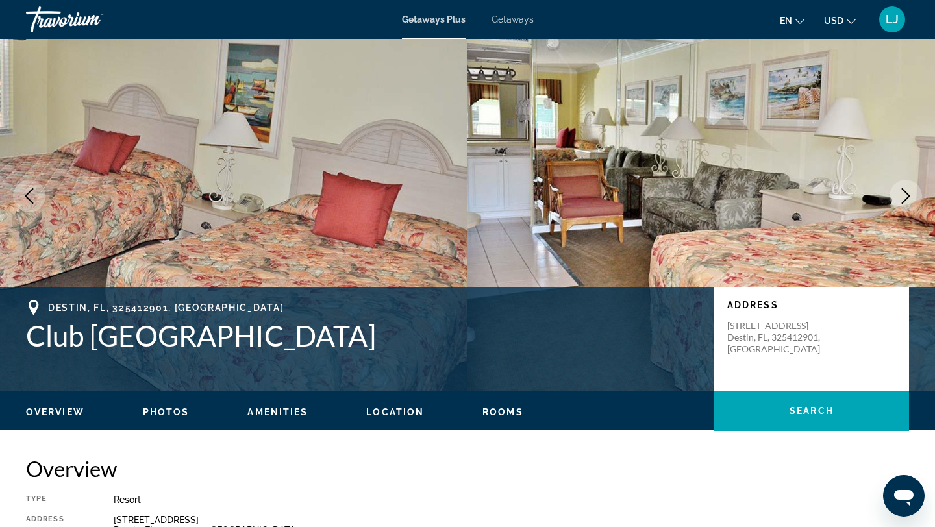
click at [907, 192] on icon "Next image" at bounding box center [906, 196] width 16 height 16
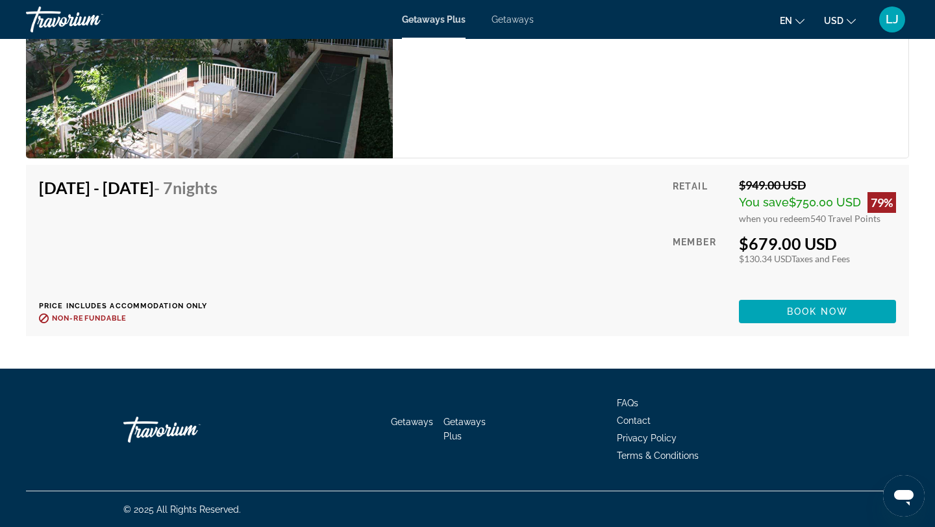
scroll to position [2763, 0]
